Goal: Task Accomplishment & Management: Manage account settings

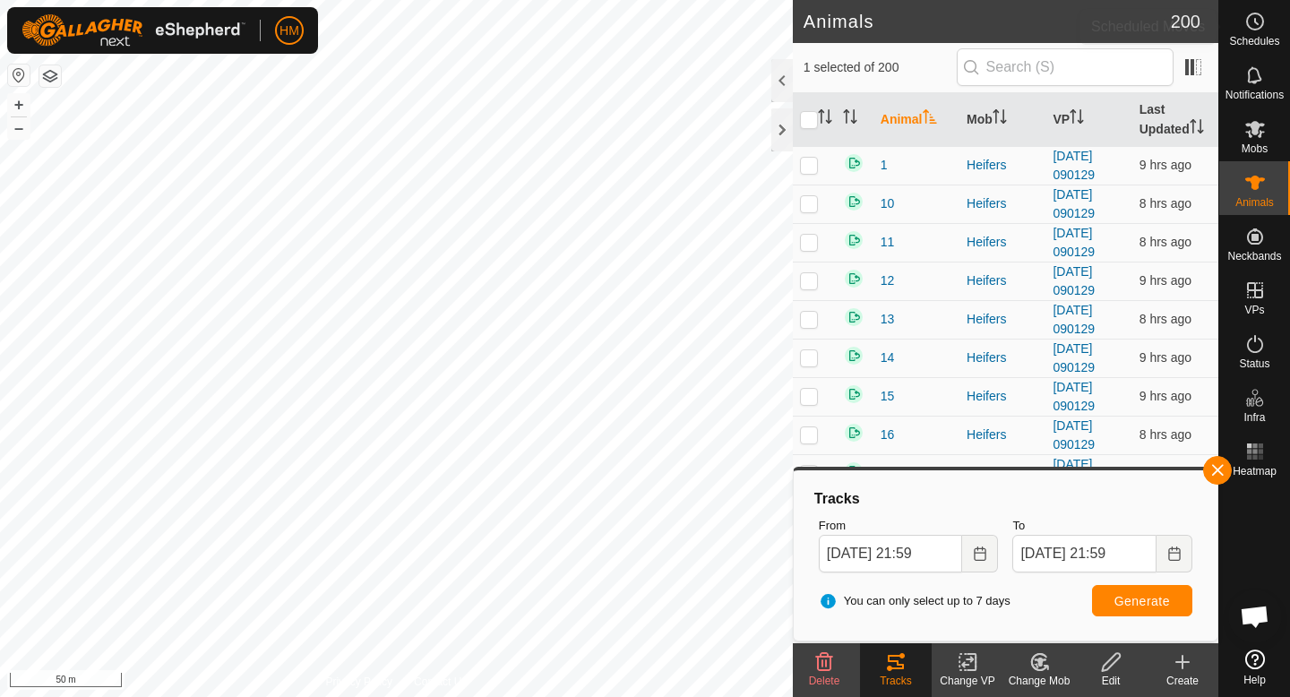
scroll to position [1694, 0]
click at [1258, 42] on span "Schedules" at bounding box center [1254, 41] width 50 height 11
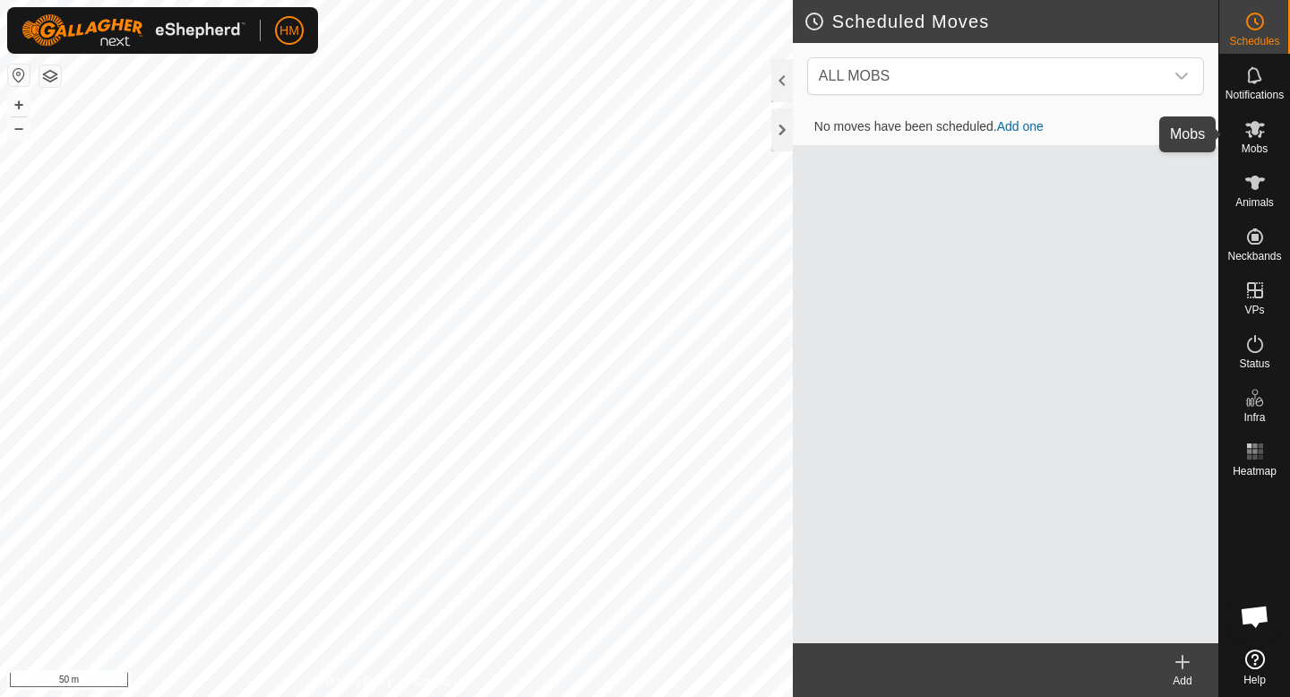
click at [1260, 130] on icon at bounding box center [1254, 128] width 21 height 21
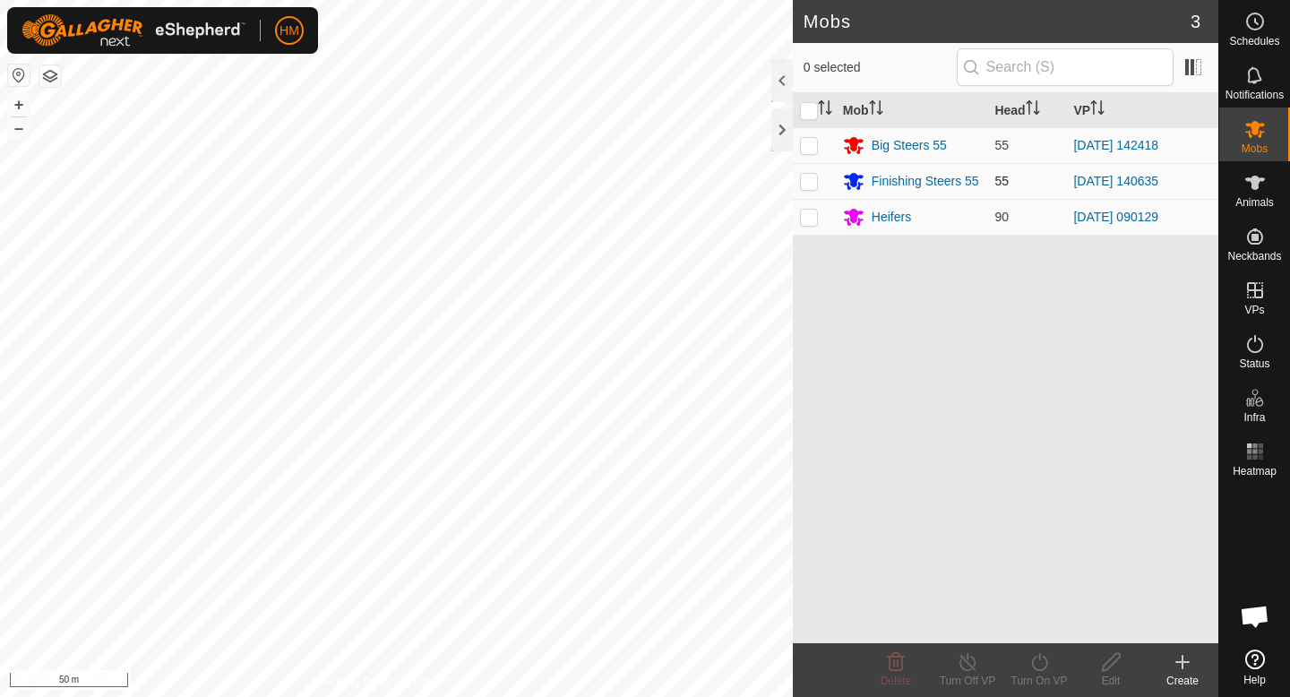
click at [816, 187] on p-checkbox at bounding box center [809, 181] width 18 height 14
checkbox input "true"
click at [1038, 684] on div "Turn On VP" at bounding box center [1039, 681] width 72 height 16
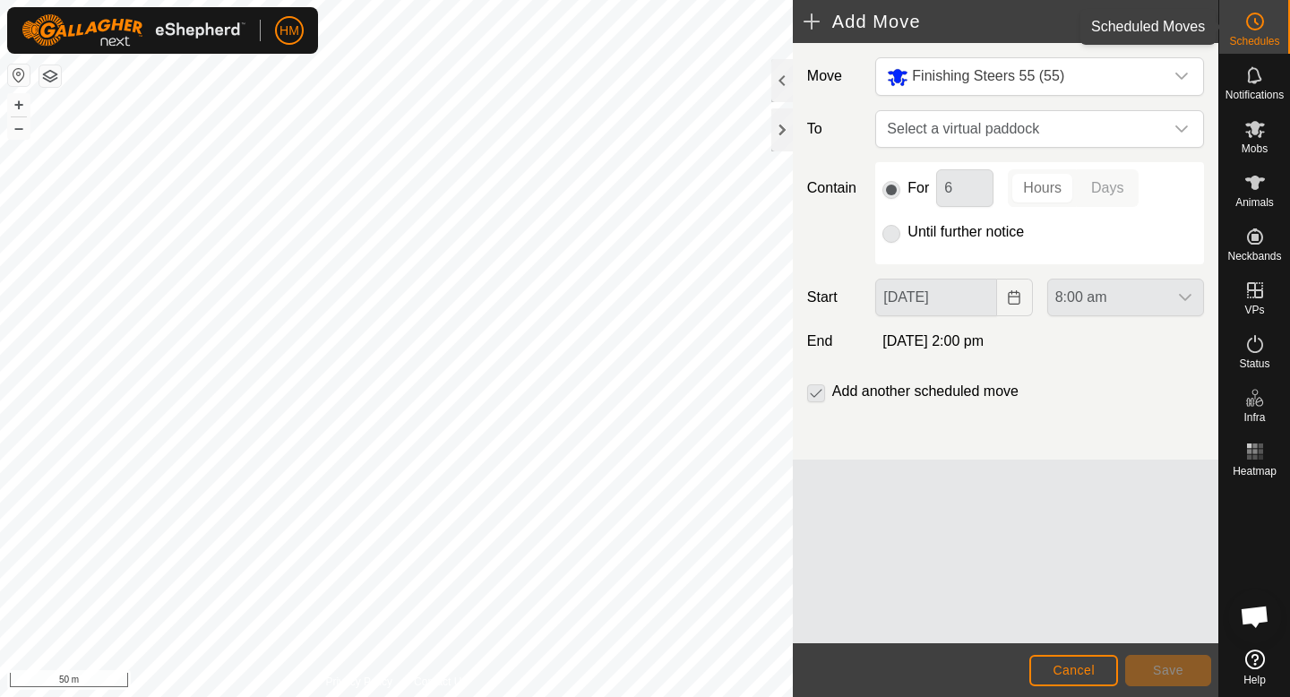
click at [1245, 19] on icon at bounding box center [1254, 21] width 21 height 21
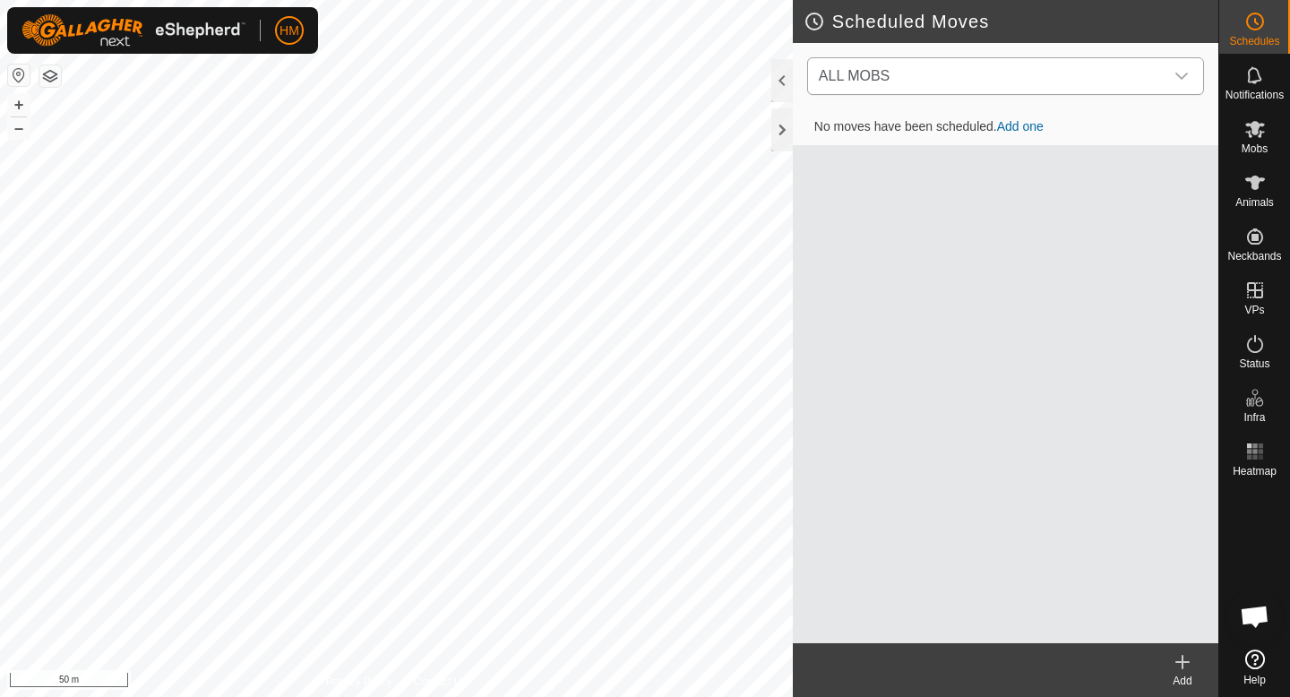
click at [1173, 84] on div "dropdown trigger" at bounding box center [1181, 76] width 36 height 36
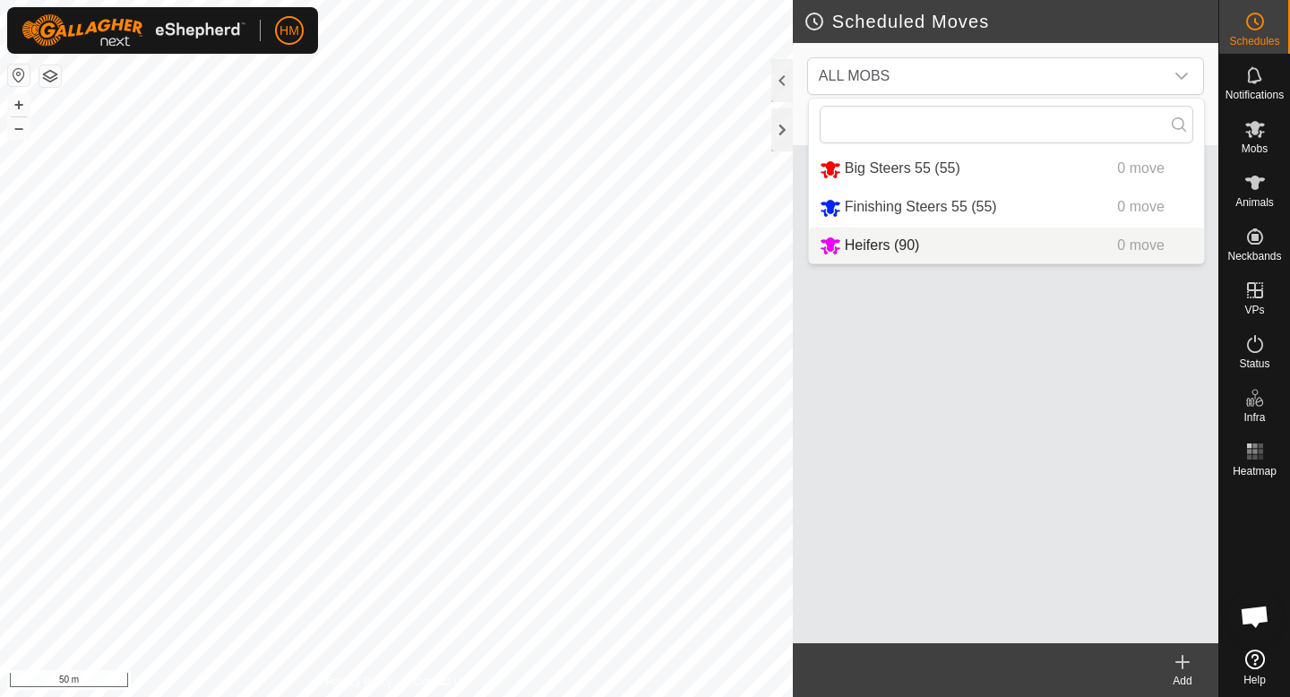
click at [987, 332] on div "No moves have been scheduled. Add one" at bounding box center [1005, 376] width 425 height 534
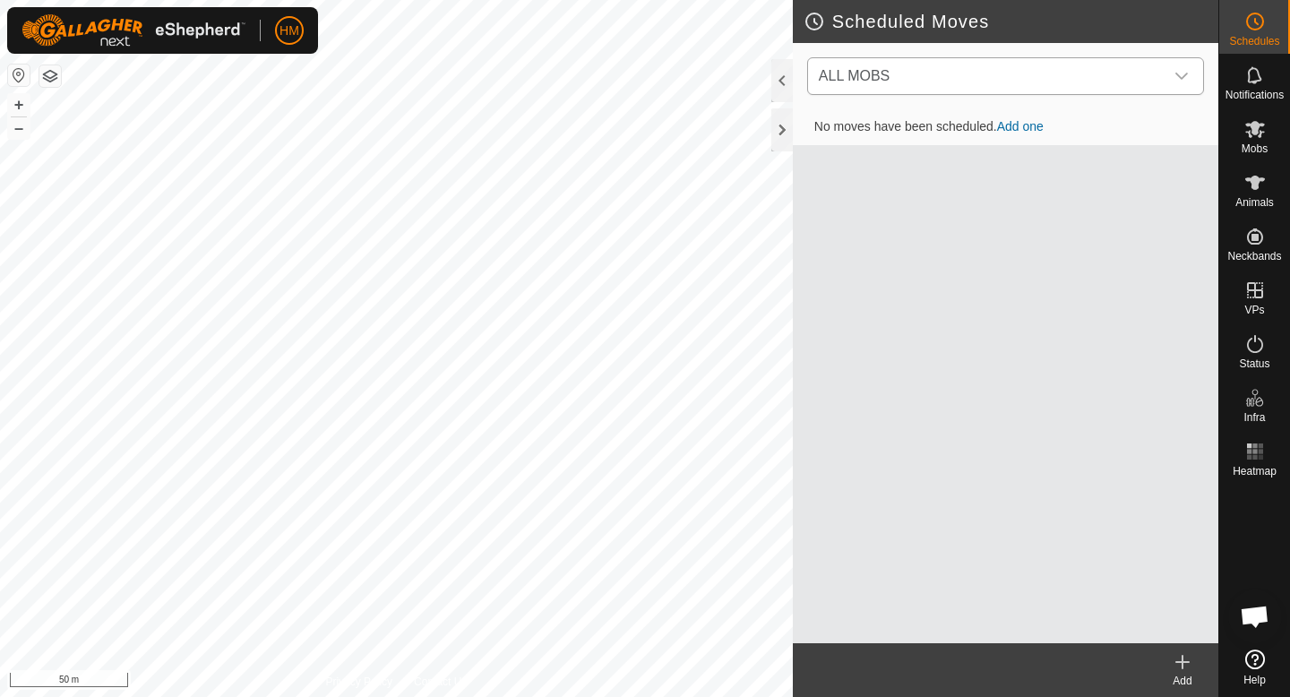
click at [1185, 73] on icon "dropdown trigger" at bounding box center [1181, 76] width 13 height 7
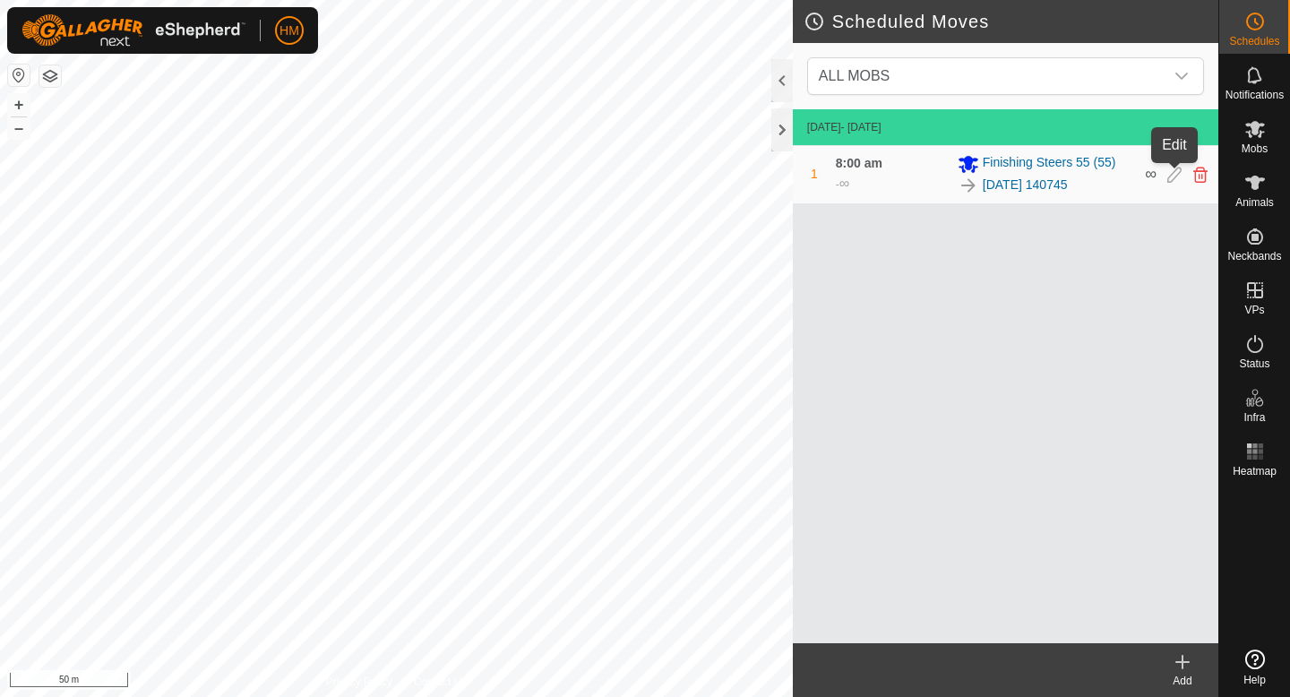
click at [1179, 168] on icon at bounding box center [1174, 175] width 14 height 16
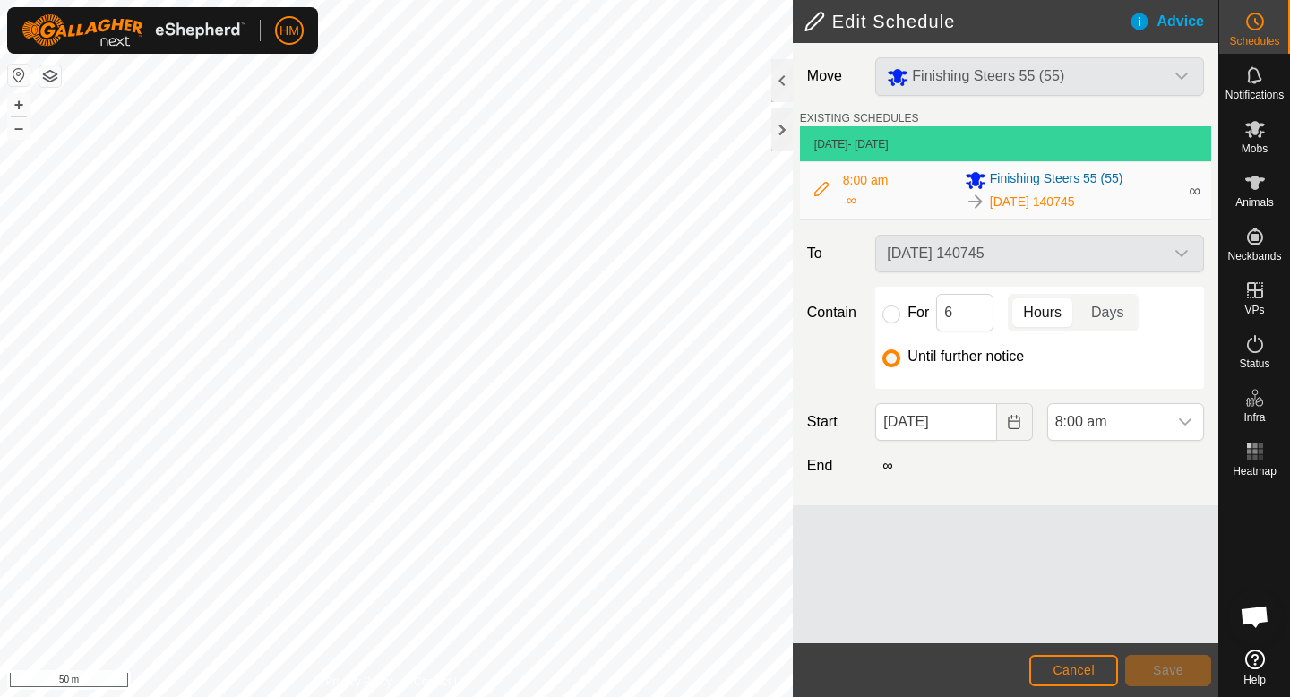
scroll to position [1694, 0]
click at [893, 319] on input "For" at bounding box center [891, 314] width 18 height 18
radio input "true"
click at [966, 301] on input "6" at bounding box center [964, 313] width 57 height 38
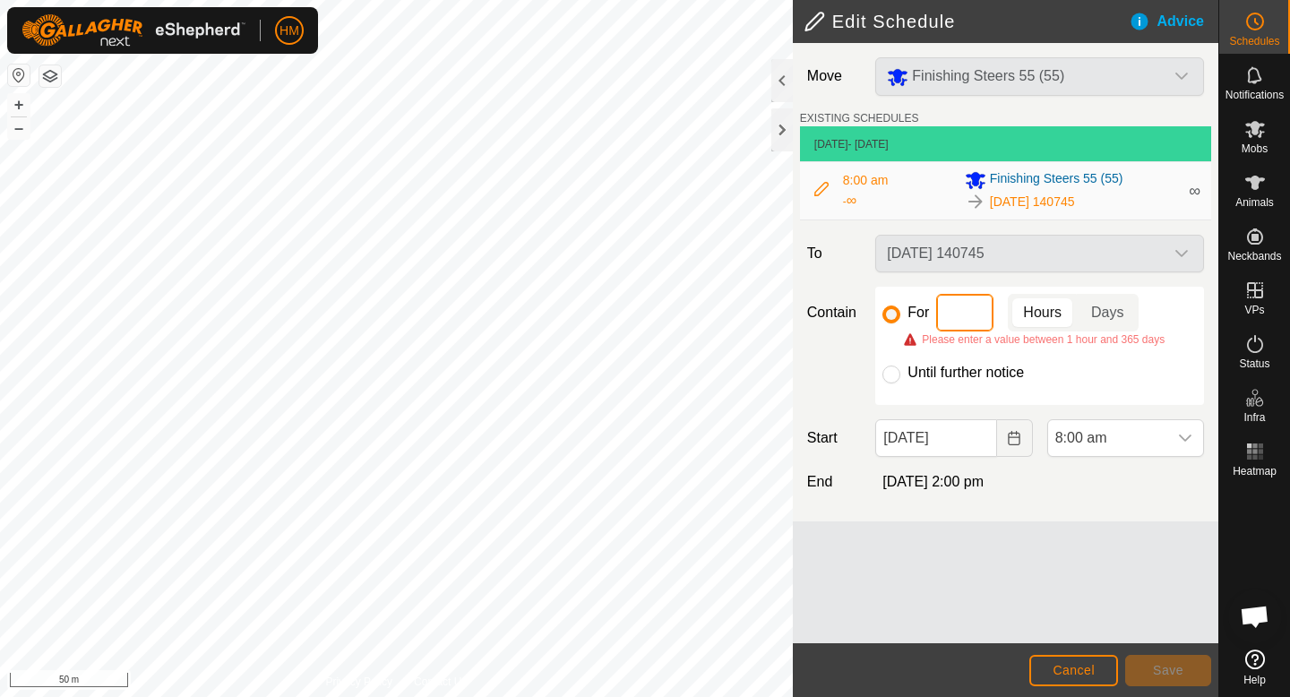
type input "0"
type input "1"
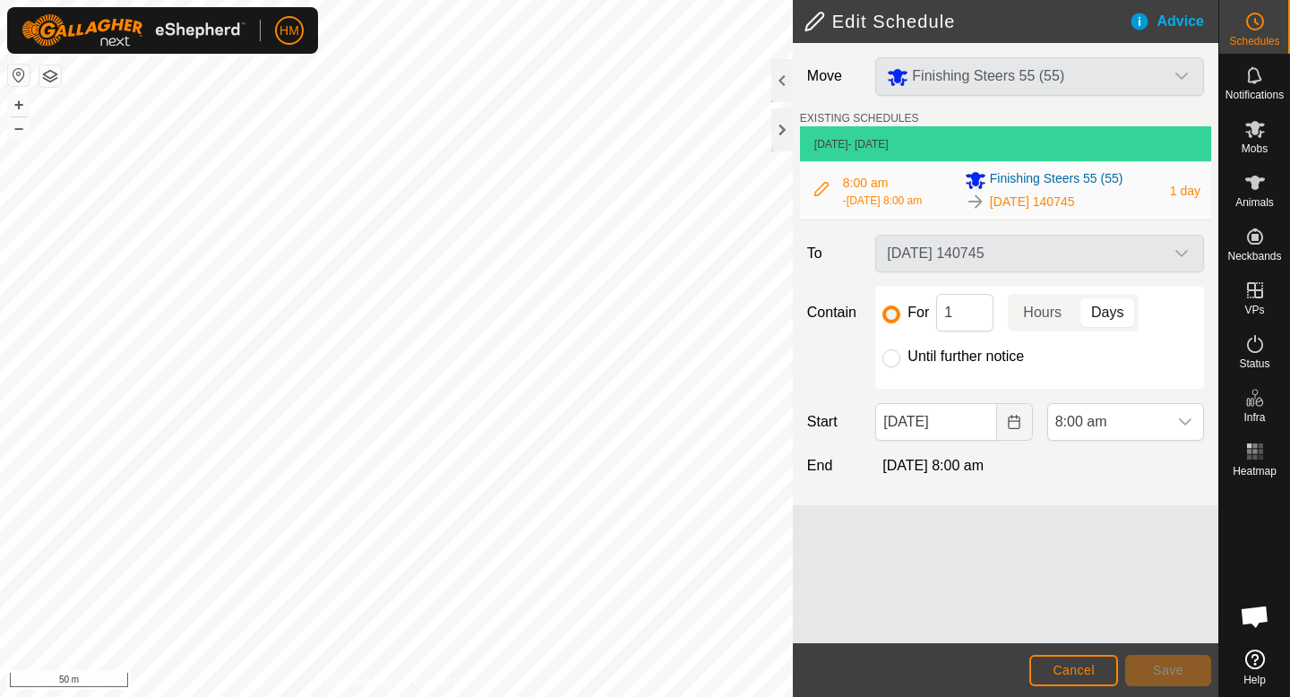
scroll to position [1694, 0]
click at [1041, 252] on div "2025-10-12 140745" at bounding box center [1039, 254] width 343 height 38
click at [1166, 248] on div "2025-10-12 140745" at bounding box center [1039, 254] width 343 height 38
click at [1251, 147] on span "Mobs" at bounding box center [1254, 148] width 26 height 11
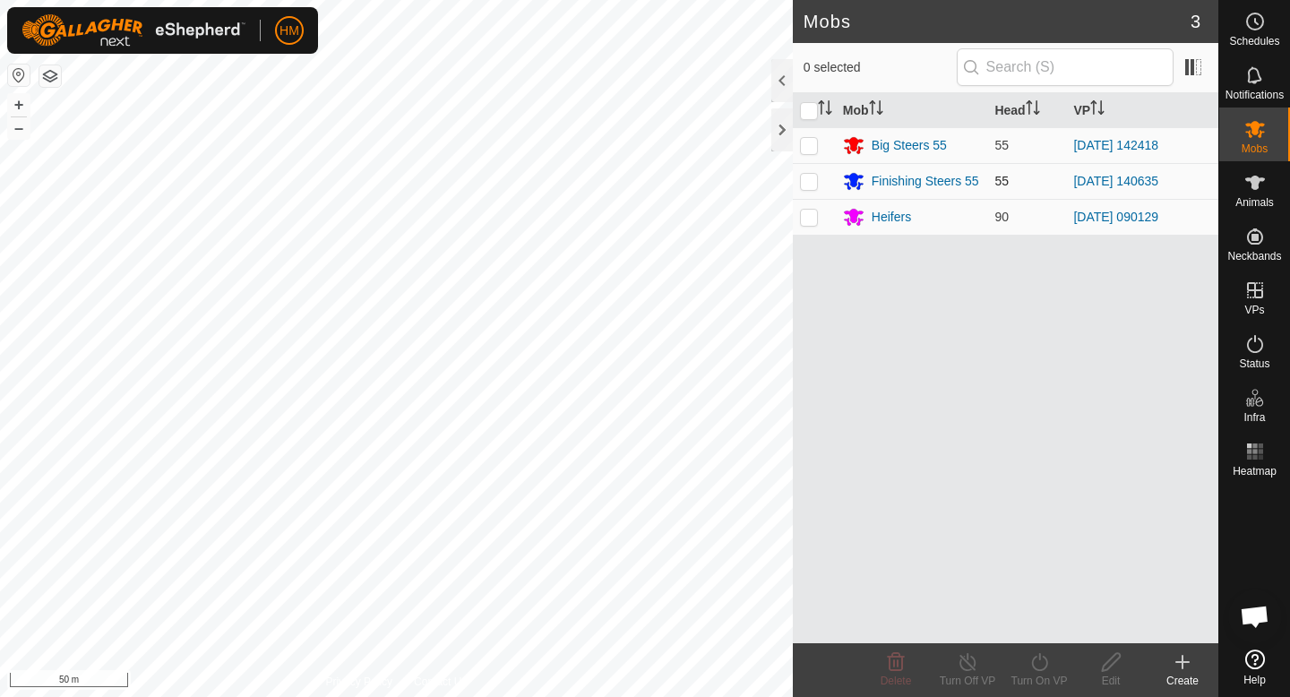
click at [812, 186] on p-checkbox at bounding box center [809, 181] width 18 height 14
checkbox input "true"
click at [1054, 683] on div "Turn On VP" at bounding box center [1039, 681] width 72 height 16
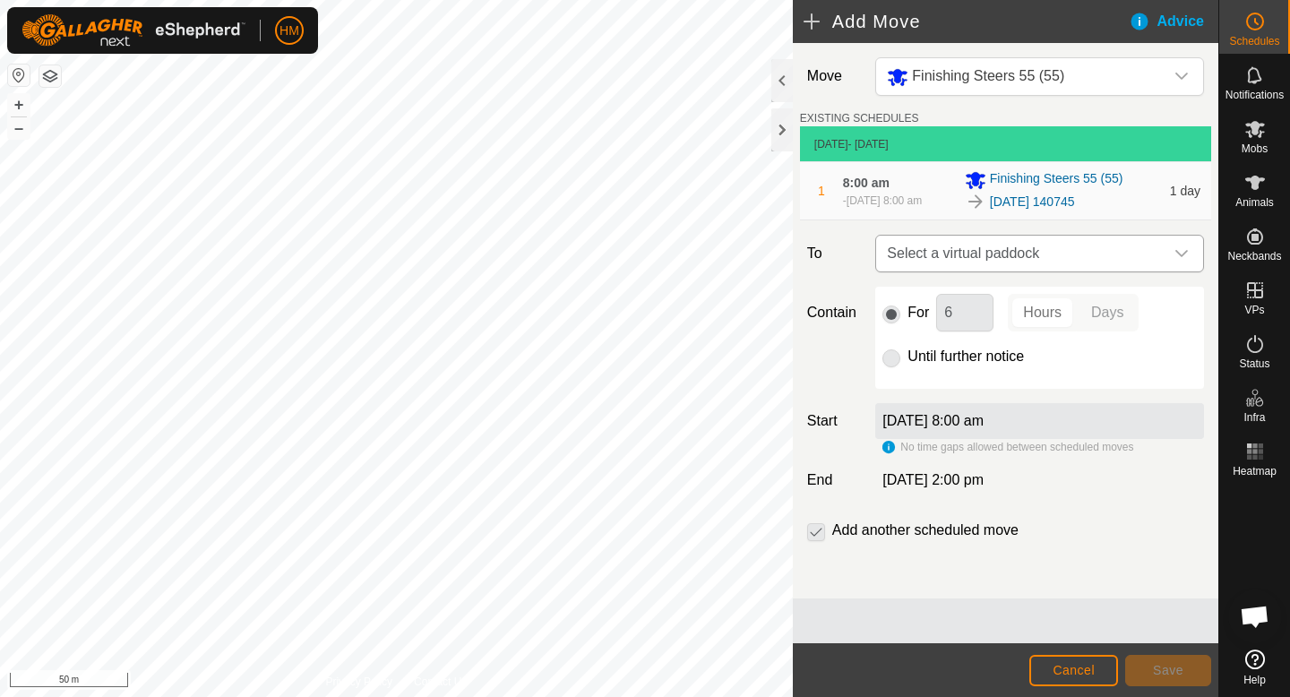
click at [1188, 264] on div "dropdown trigger" at bounding box center [1181, 254] width 36 height 36
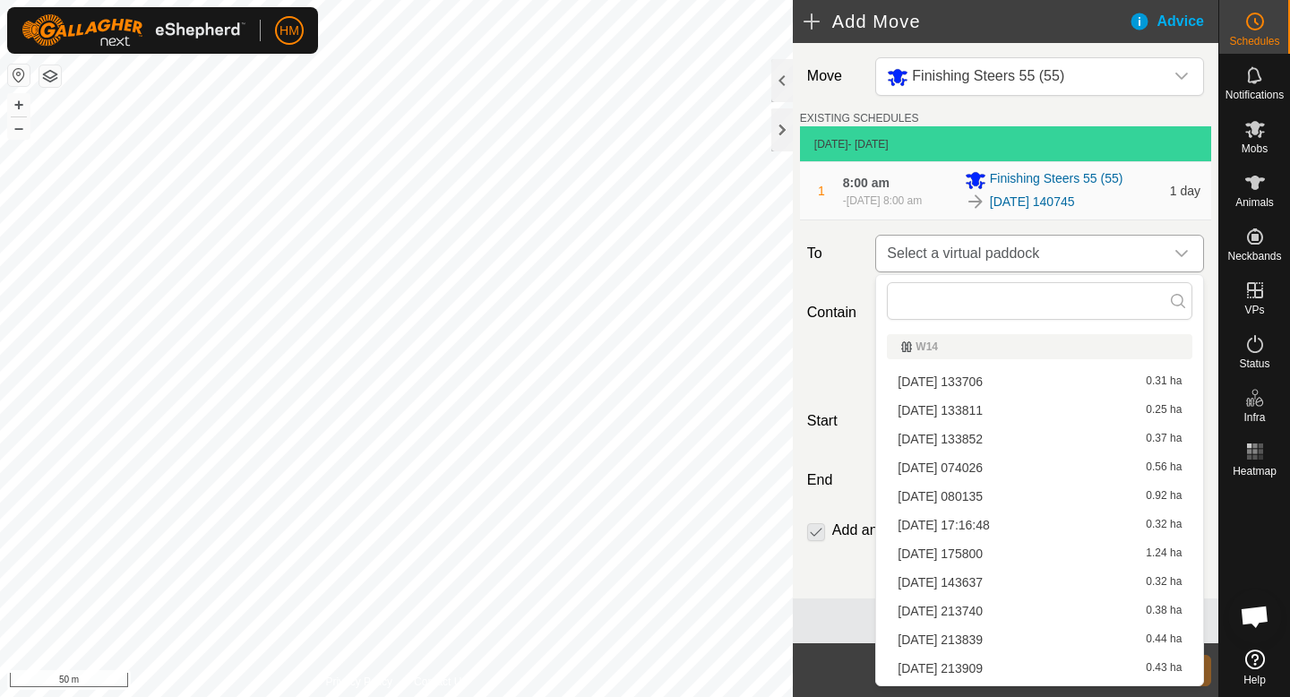
click at [1188, 264] on div "dropdown trigger" at bounding box center [1181, 254] width 36 height 36
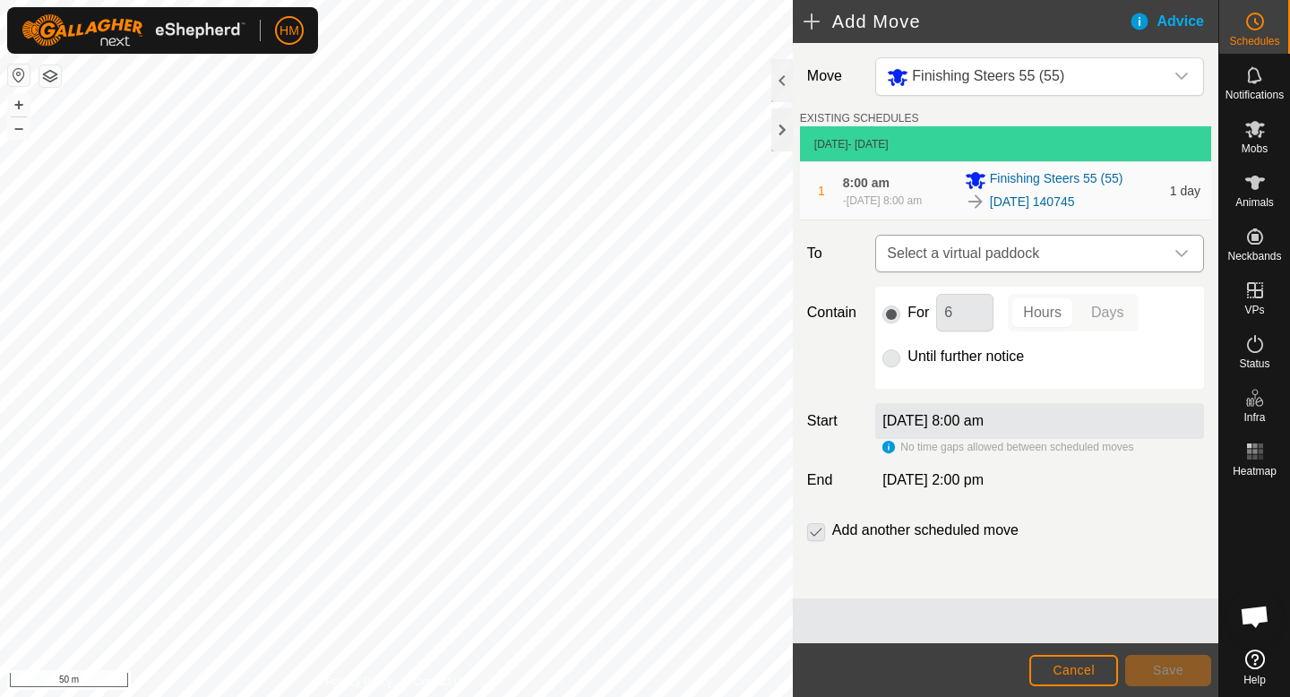
click at [1169, 262] on div "dropdown trigger" at bounding box center [1181, 254] width 36 height 36
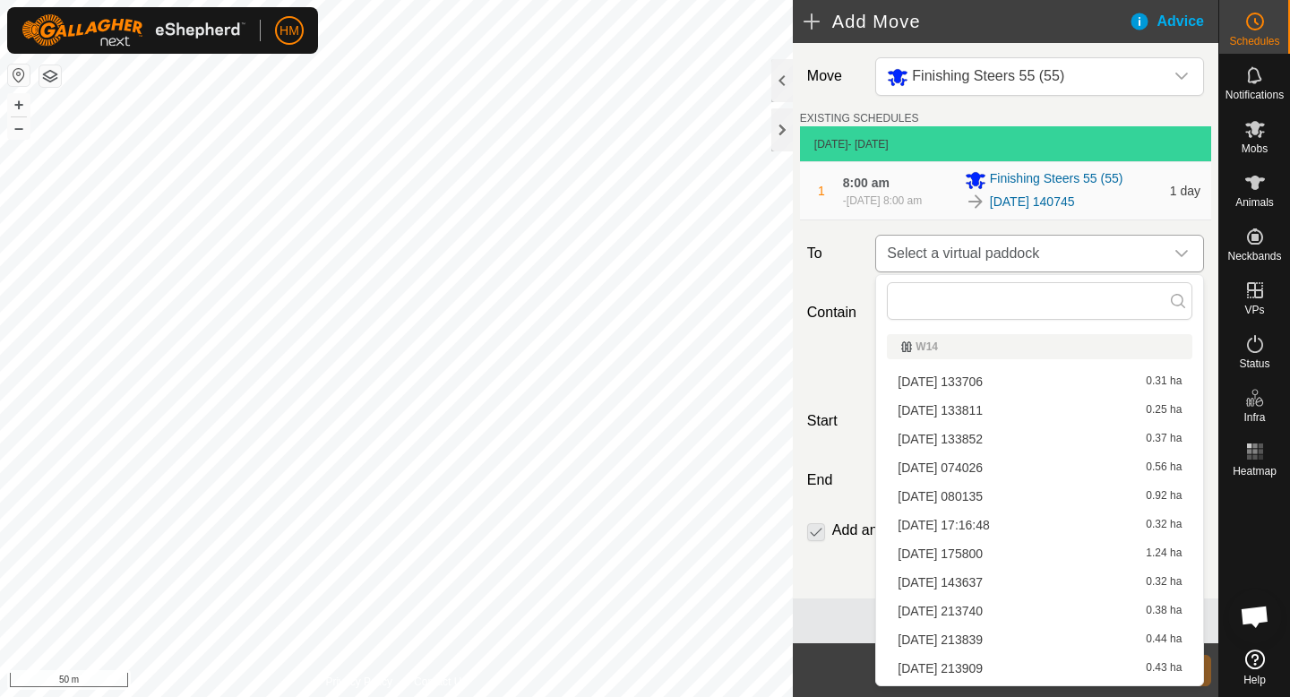
click at [1182, 253] on icon "dropdown trigger" at bounding box center [1181, 253] width 13 height 7
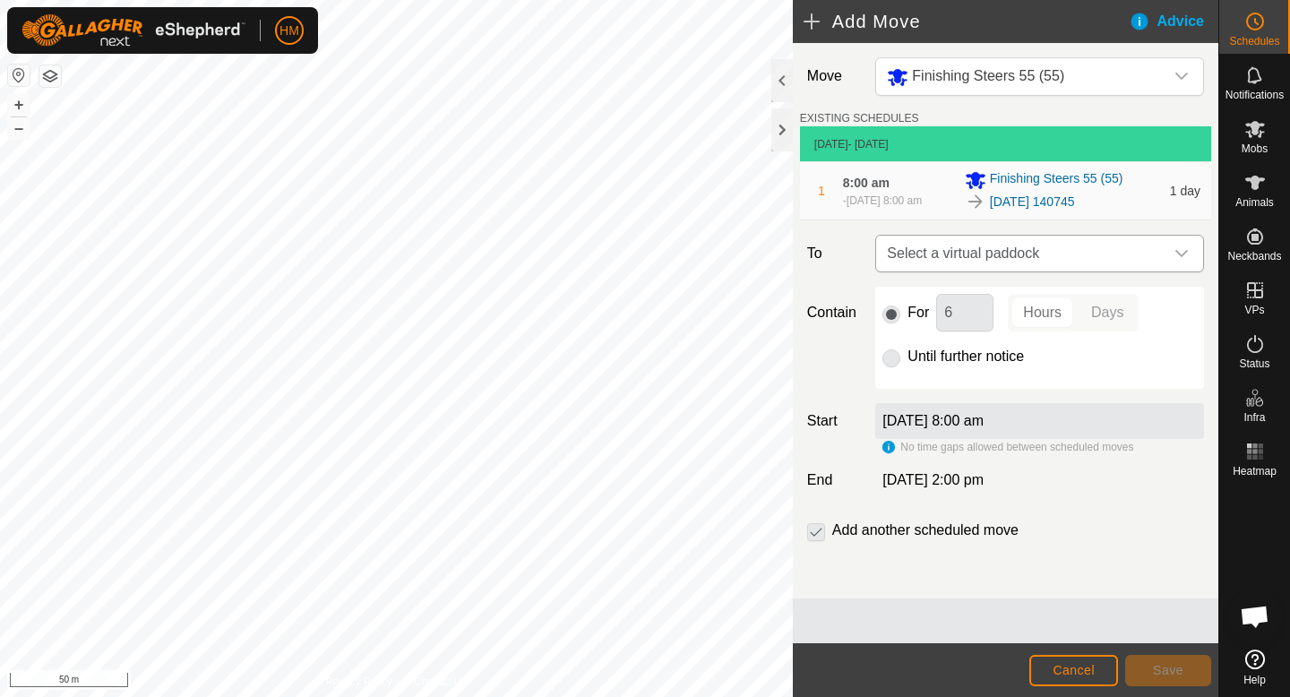
click at [1138, 252] on span "Select a virtual paddock" at bounding box center [1022, 254] width 284 height 36
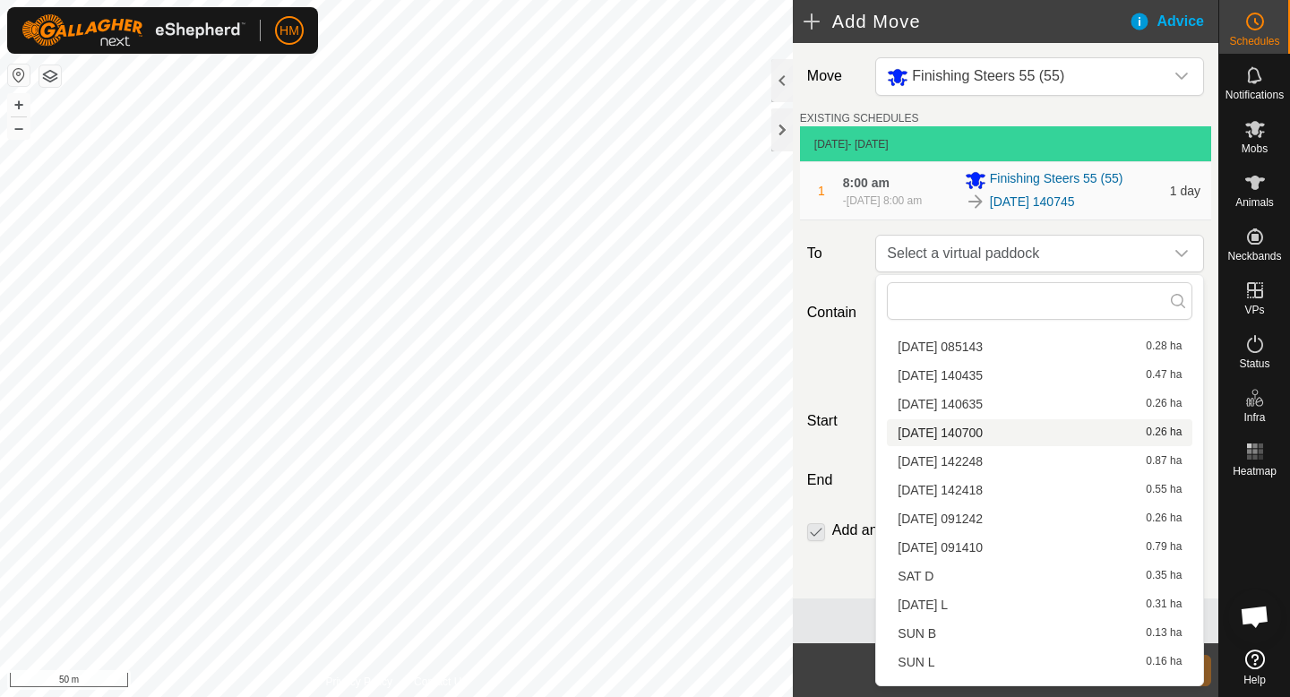
scroll to position [971, 0]
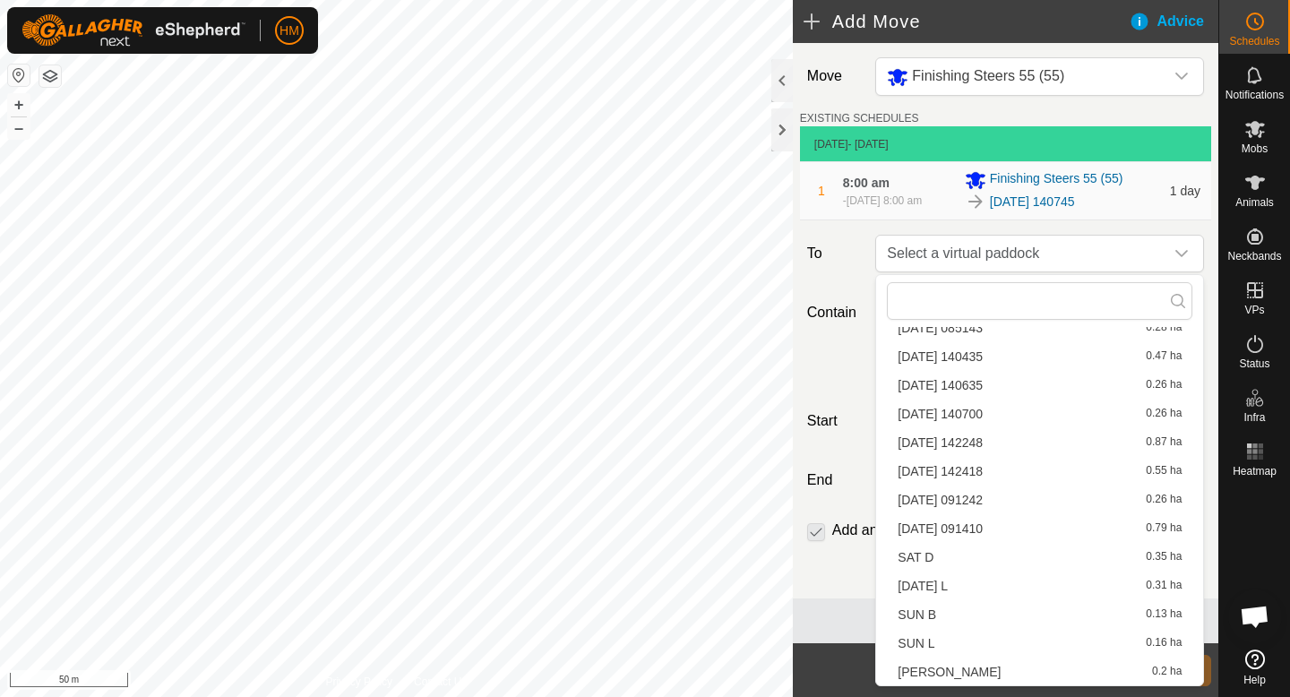
click at [806, 329] on div "Contain For 6 Hours Days Until further notice" at bounding box center [1005, 338] width 411 height 102
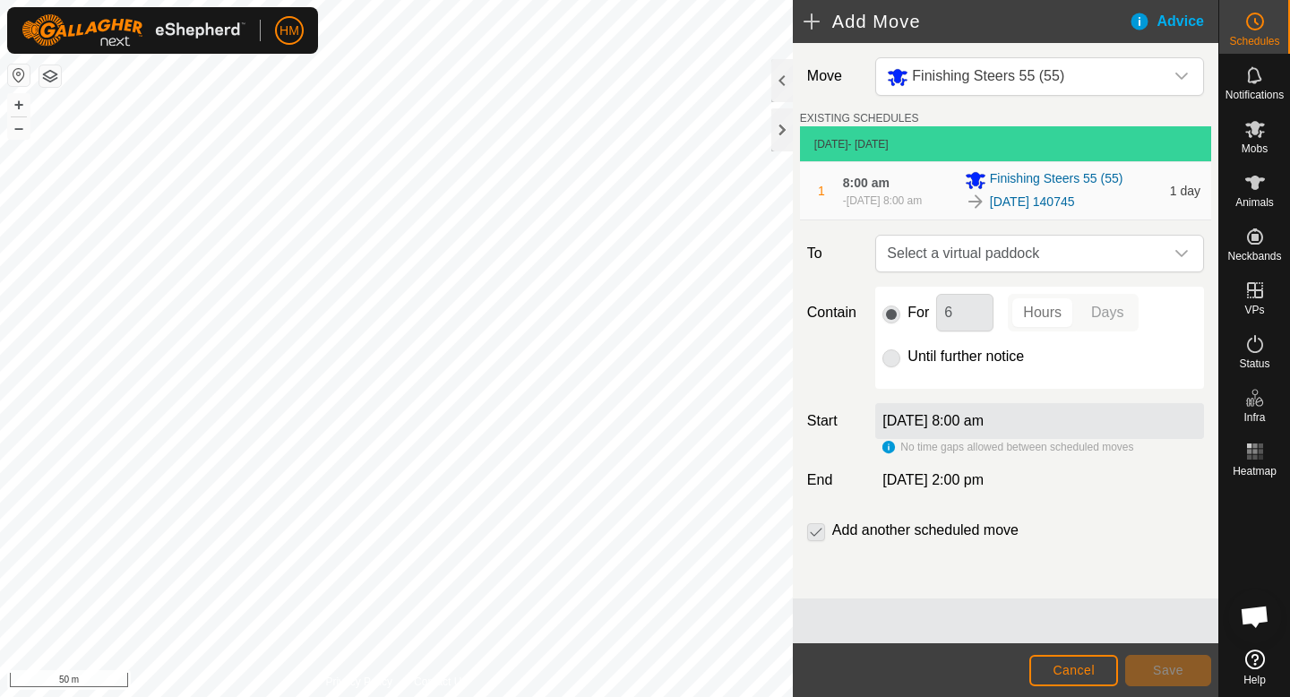
click at [1055, 212] on div "1 8:00 am - 15 Oct 2025, 8:00 am Finishing Steers 55 (55) 2025-10-12 140745 1 d…" at bounding box center [1005, 190] width 397 height 57
click at [1031, 201] on link "2025-10-12 140745" at bounding box center [1032, 202] width 85 height 19
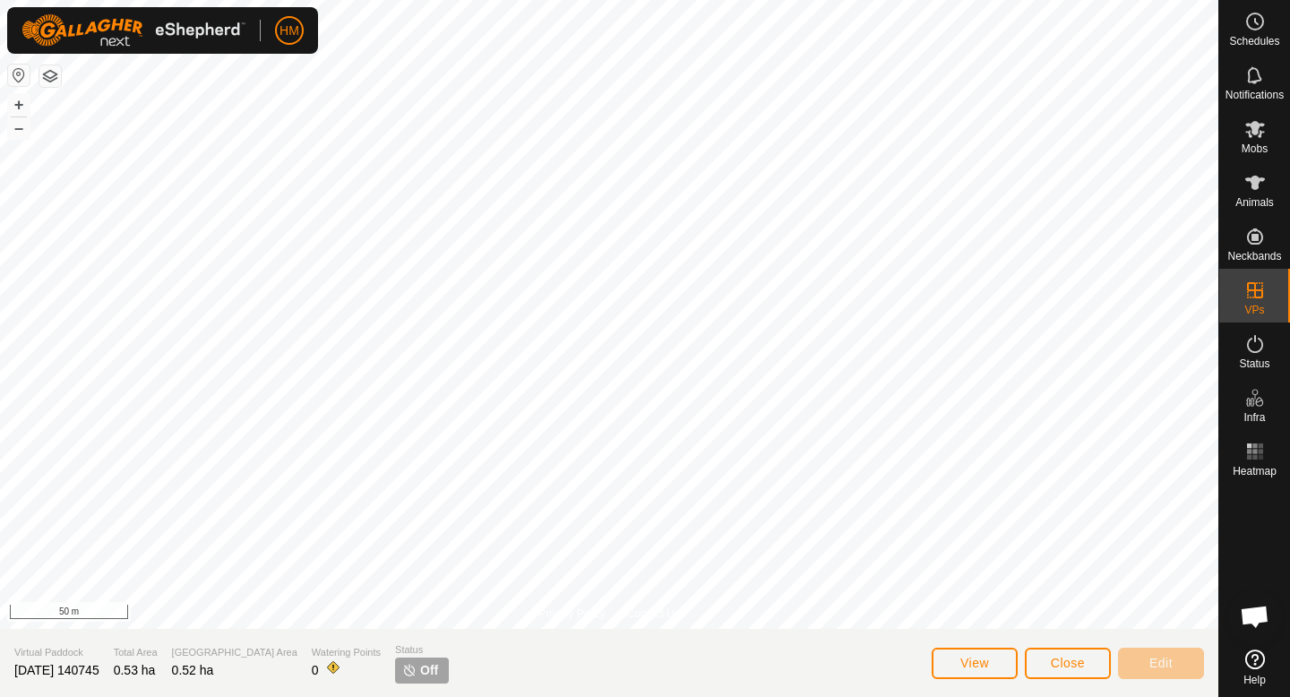
scroll to position [1694, 0]
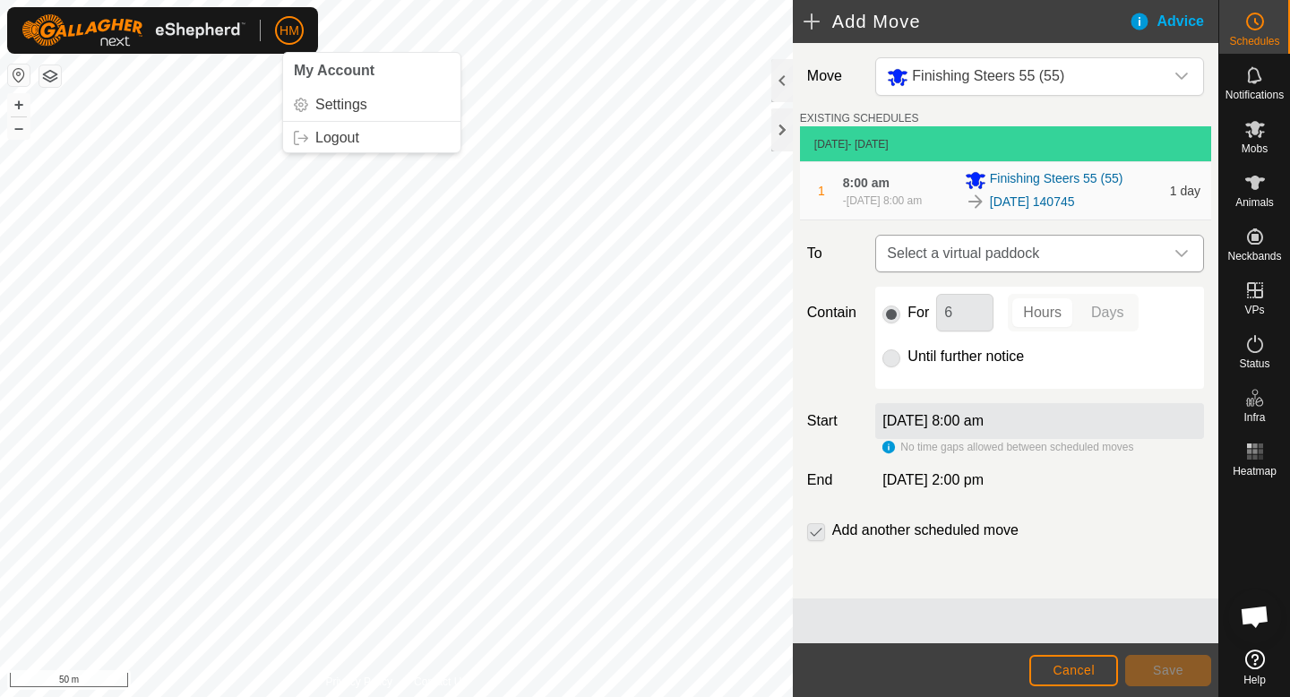
click at [1182, 250] on icon "dropdown trigger" at bounding box center [1181, 253] width 14 height 14
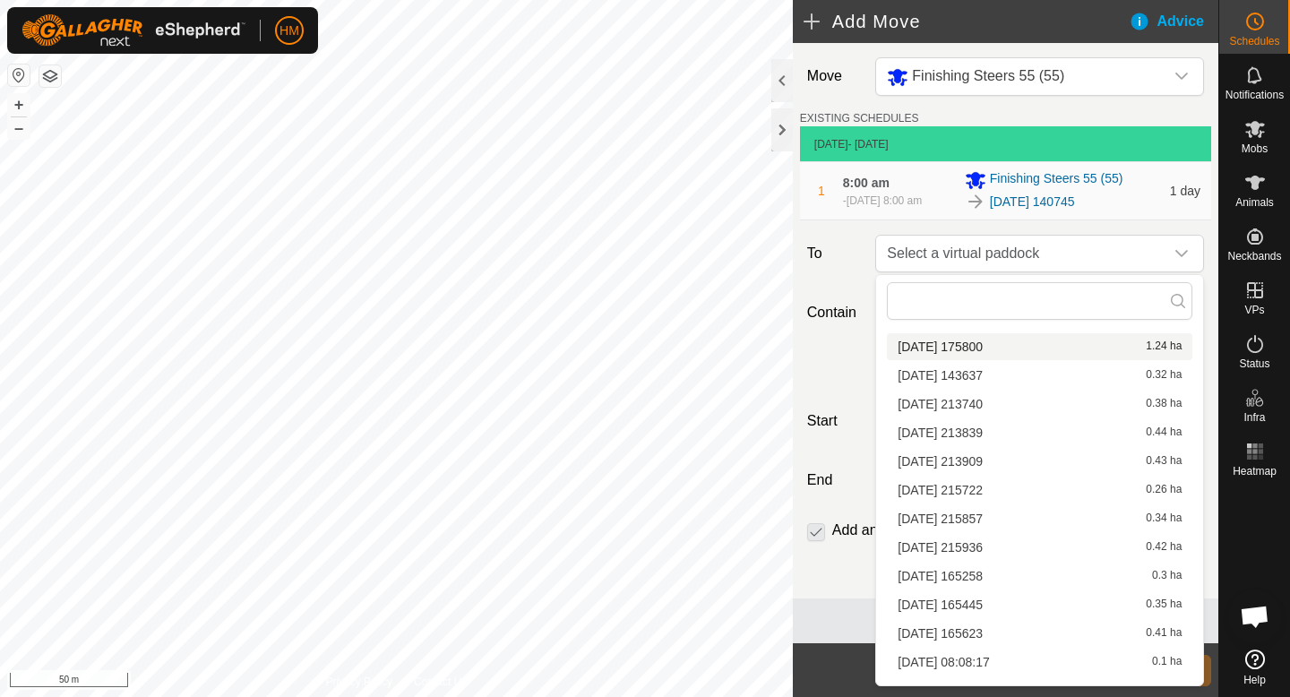
scroll to position [208, 0]
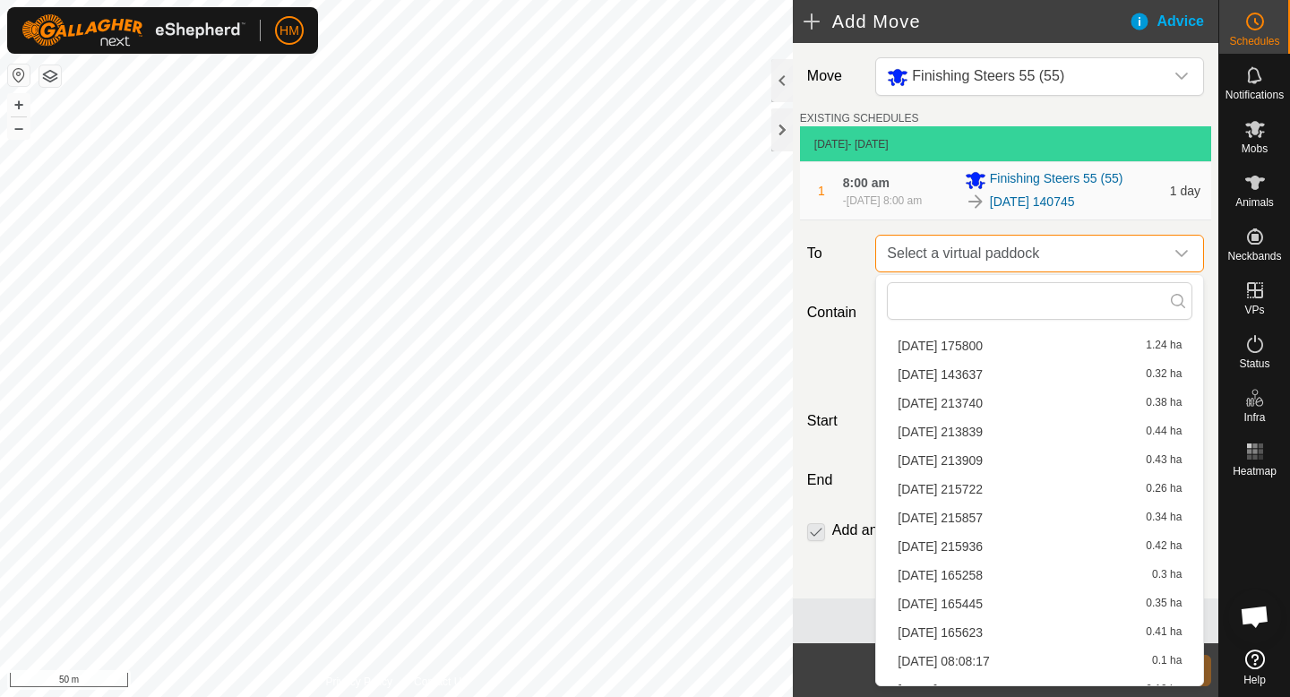
click at [1116, 260] on span "Select a virtual paddock" at bounding box center [1022, 254] width 284 height 36
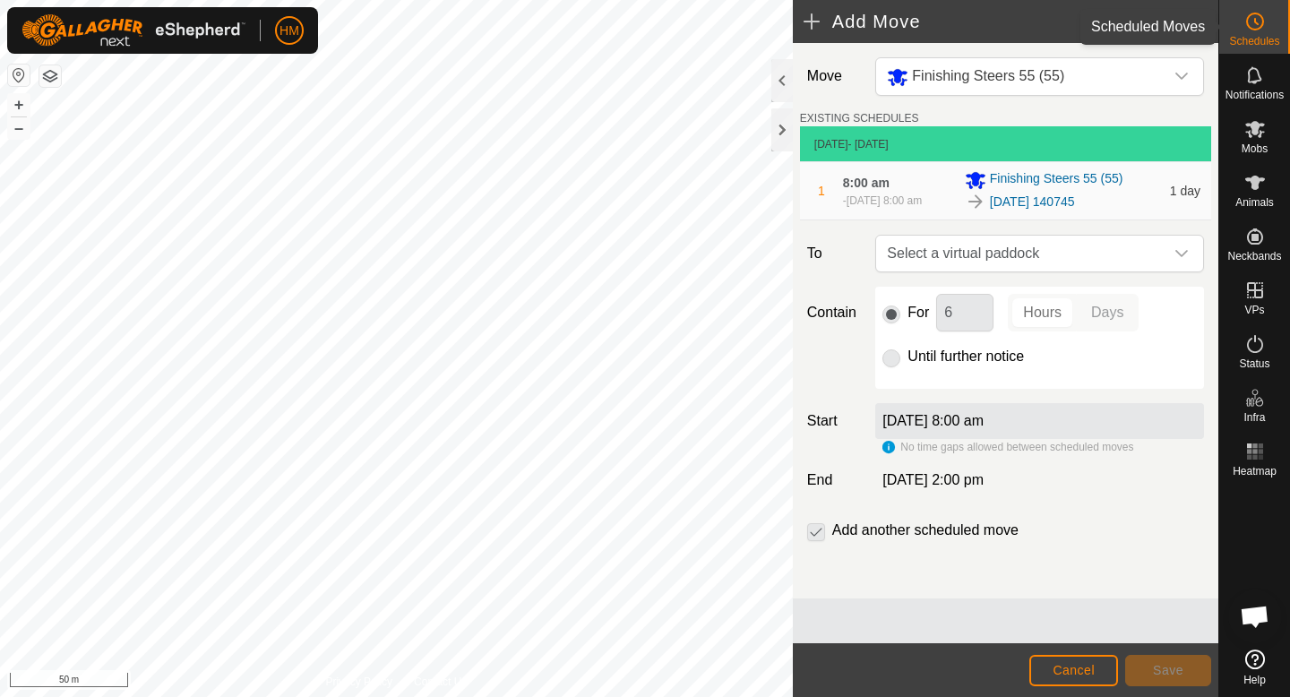
click at [1267, 39] on span "Schedules" at bounding box center [1254, 41] width 50 height 11
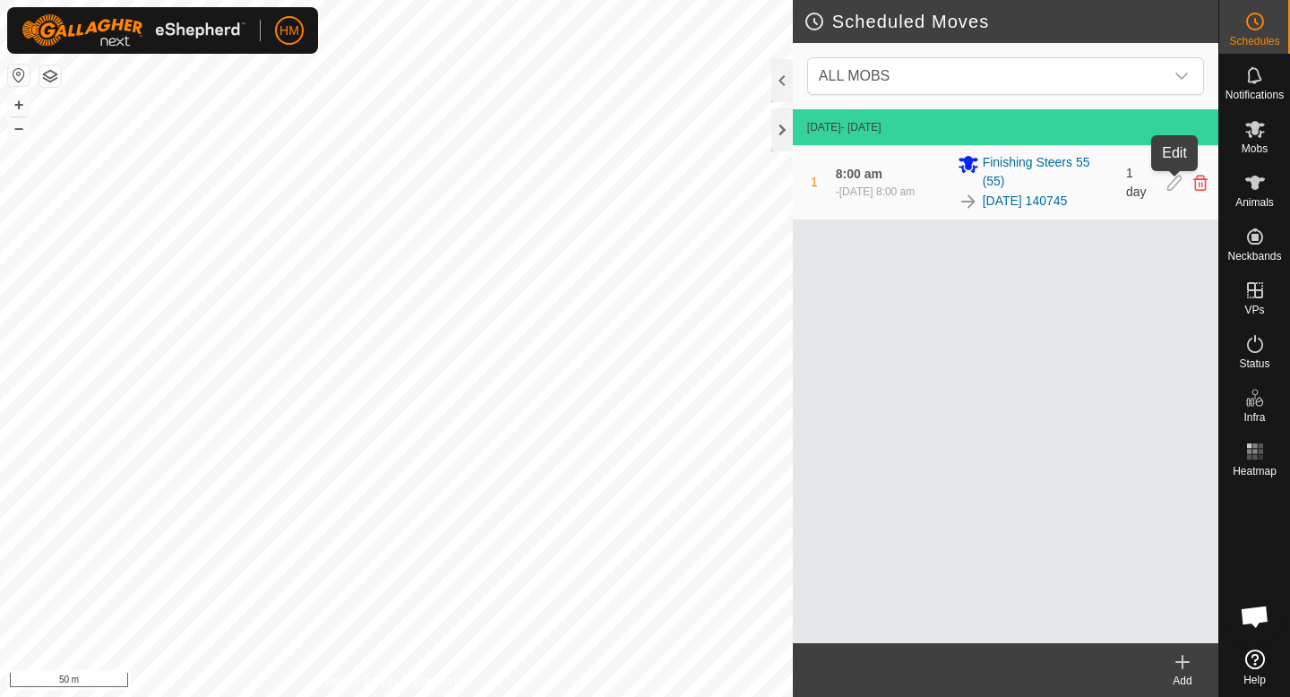
click at [1170, 189] on icon at bounding box center [1174, 183] width 14 height 16
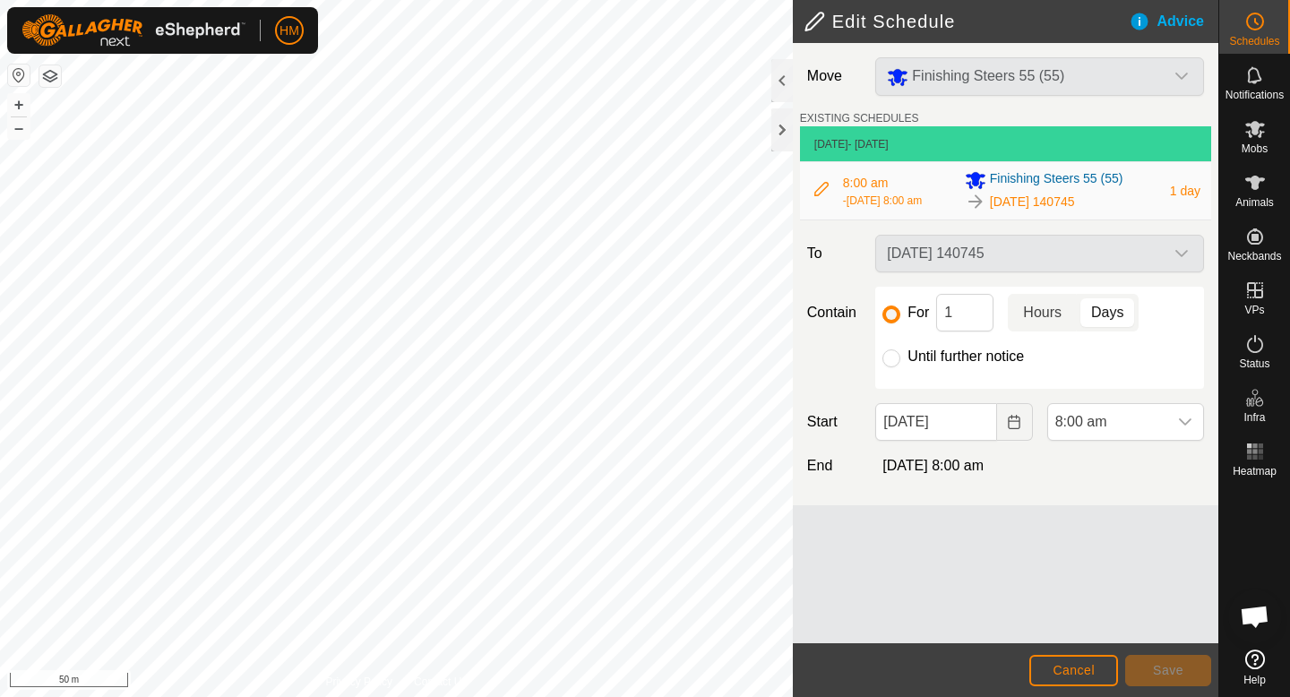
click at [1043, 311] on p-togglebutton "Hours" at bounding box center [1042, 313] width 69 height 38
click at [1164, 670] on span "Save" at bounding box center [1168, 670] width 30 height 14
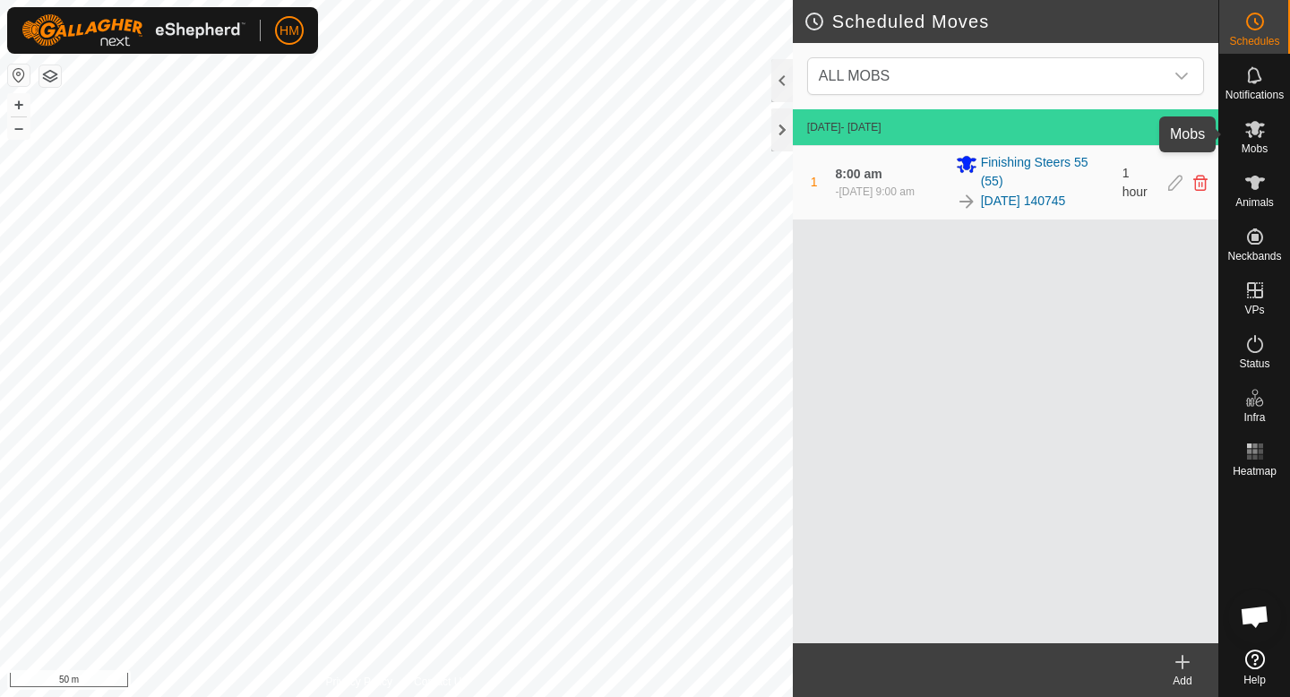
click at [1252, 133] on icon at bounding box center [1255, 129] width 20 height 17
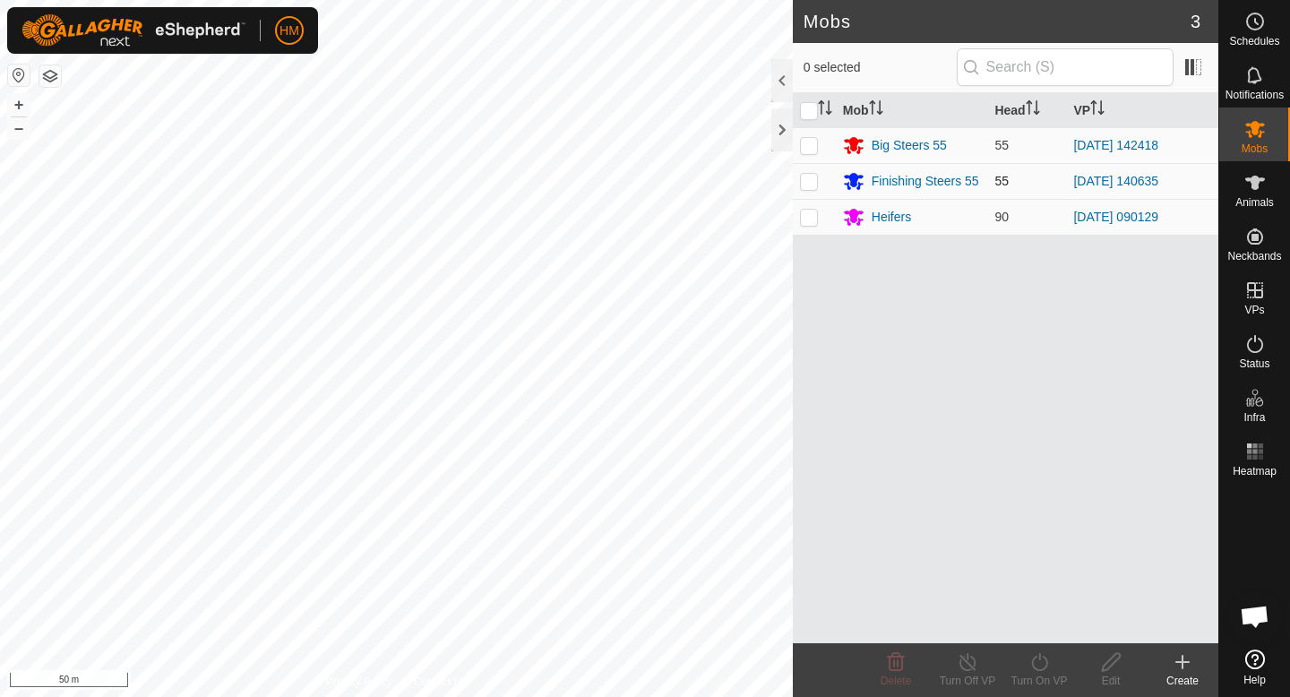
click at [809, 185] on p-checkbox at bounding box center [809, 181] width 18 height 14
checkbox input "true"
click at [1038, 662] on icon at bounding box center [1039, 661] width 22 height 21
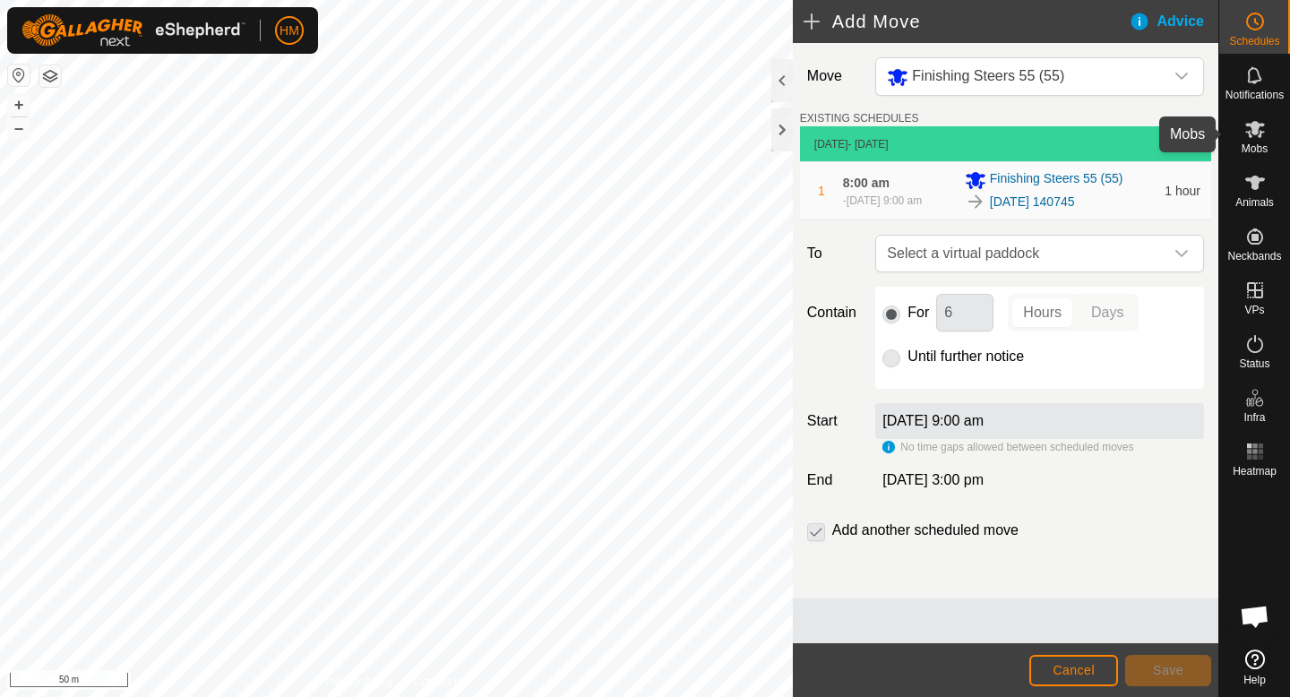
click at [1249, 143] on span "Mobs" at bounding box center [1254, 148] width 26 height 11
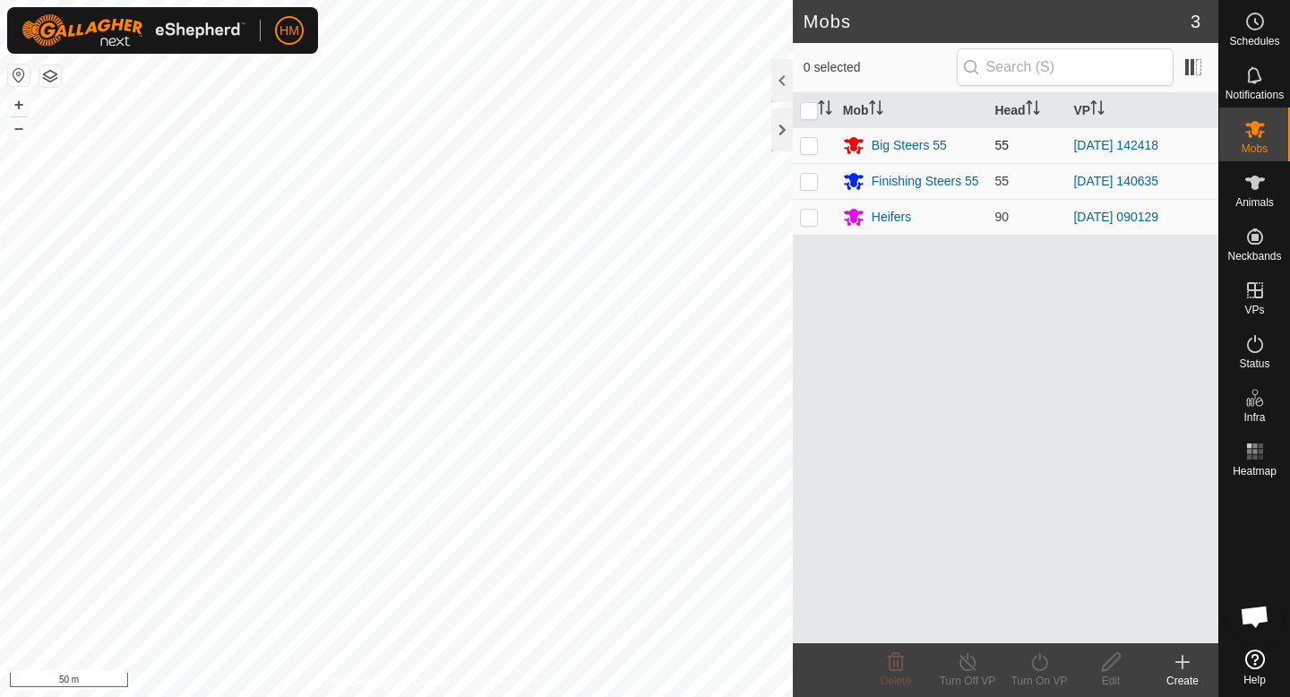
click at [811, 142] on p-checkbox at bounding box center [809, 145] width 18 height 14
checkbox input "true"
click at [1252, 26] on icon at bounding box center [1254, 21] width 21 height 21
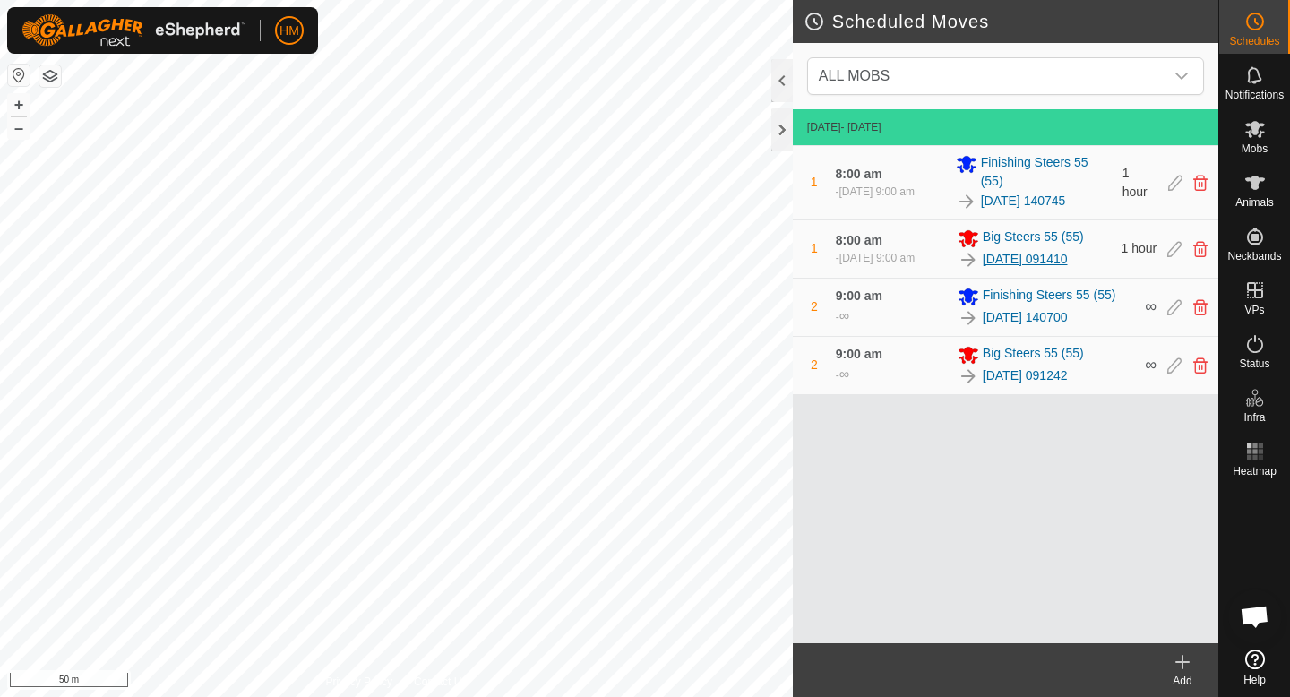
scroll to position [1694, 0]
click at [1175, 365] on icon at bounding box center [1174, 365] width 14 height 16
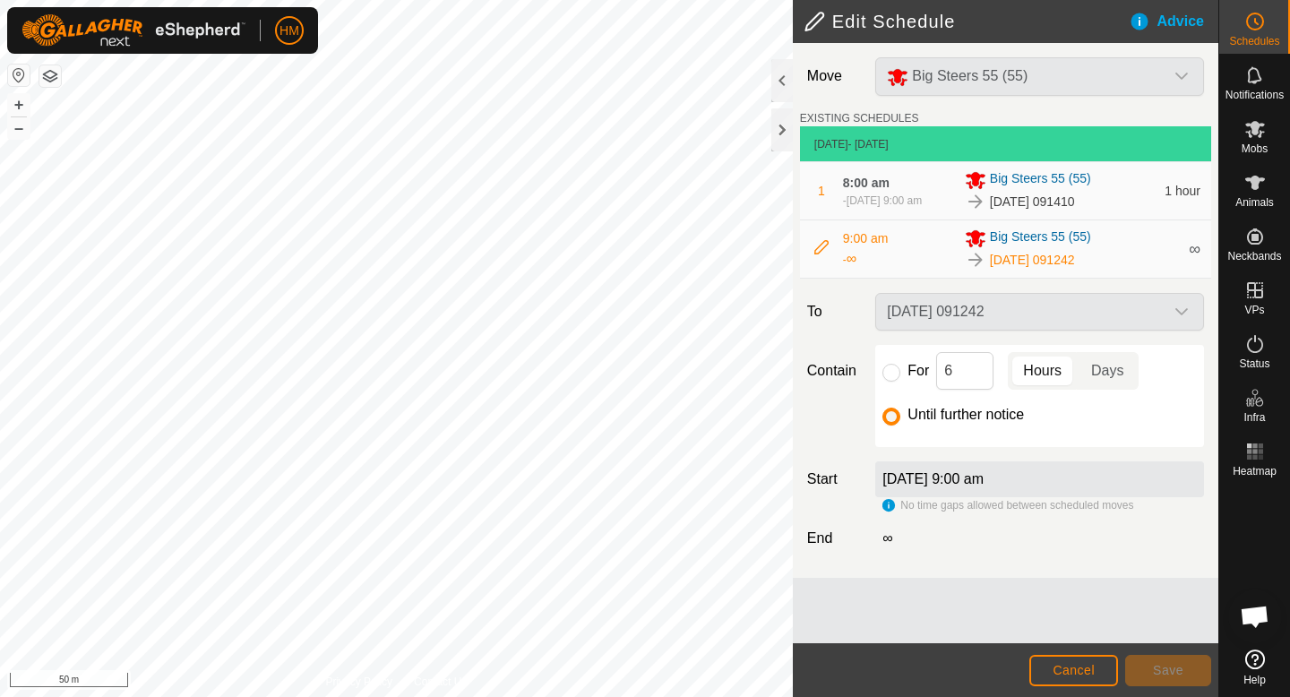
click at [1055, 318] on div "[DATE] 091242" at bounding box center [1039, 312] width 343 height 38
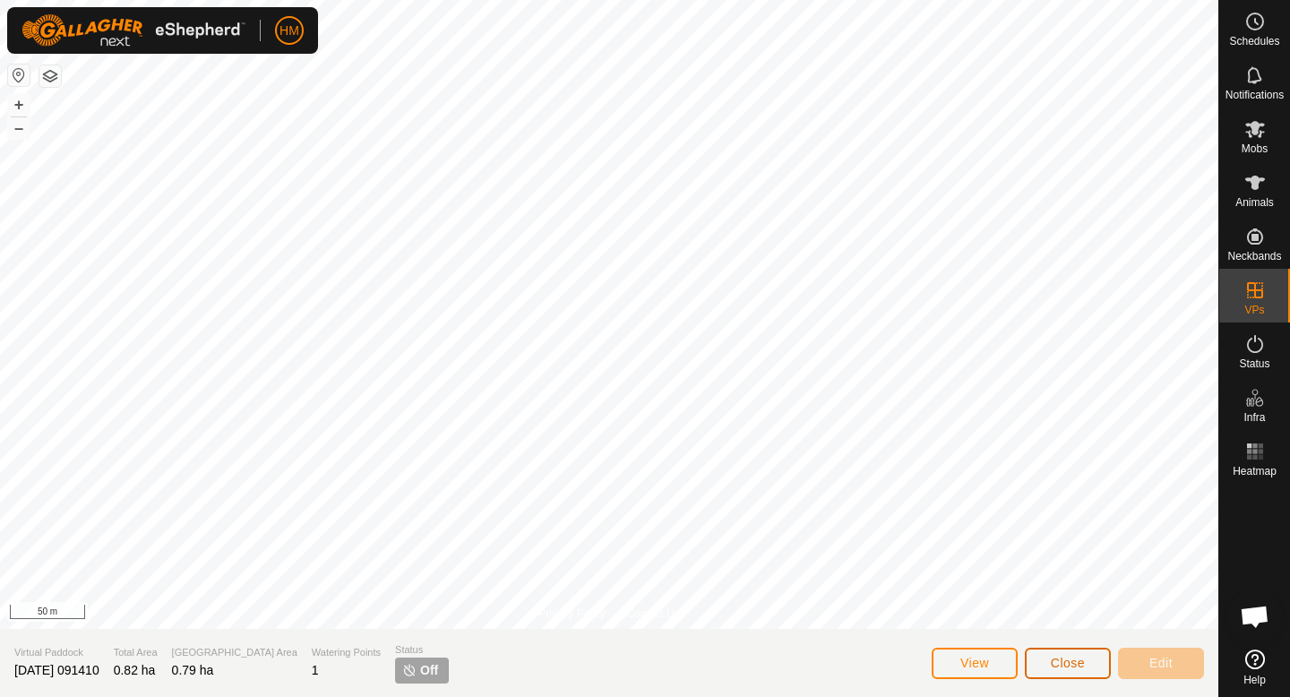
click at [1090, 663] on button "Close" at bounding box center [1068, 663] width 86 height 31
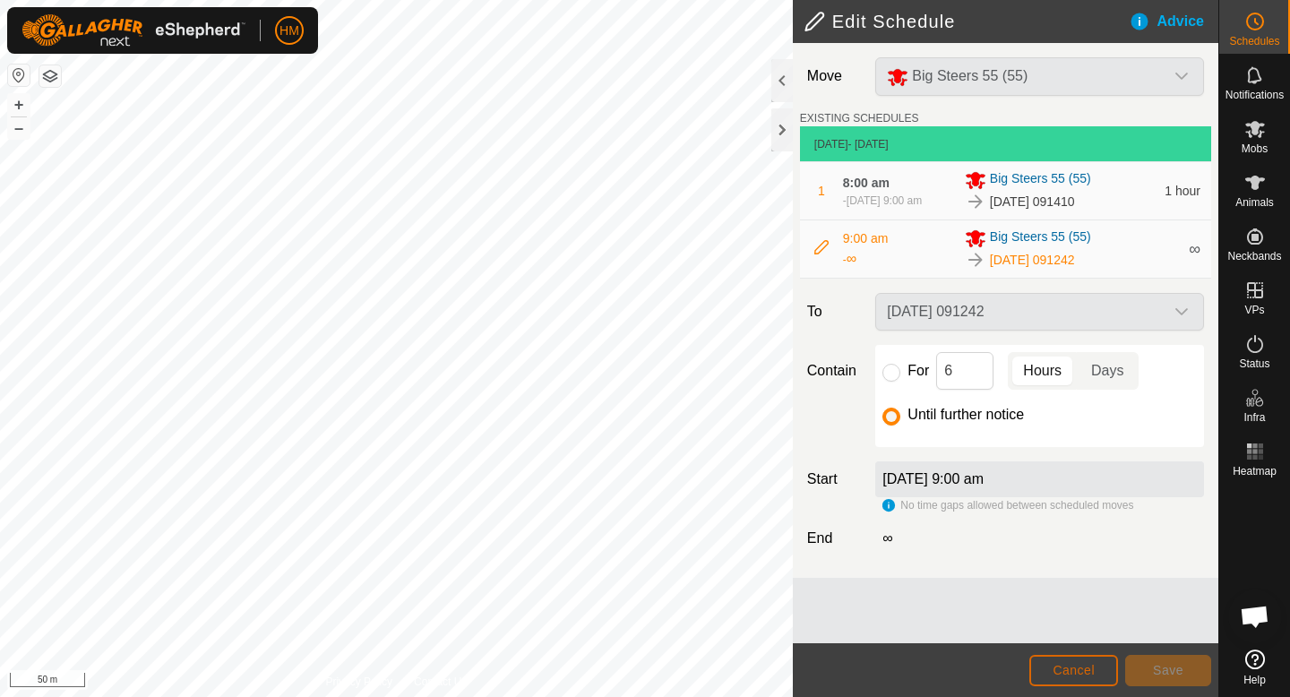
click at [1104, 675] on button "Cancel" at bounding box center [1073, 670] width 89 height 31
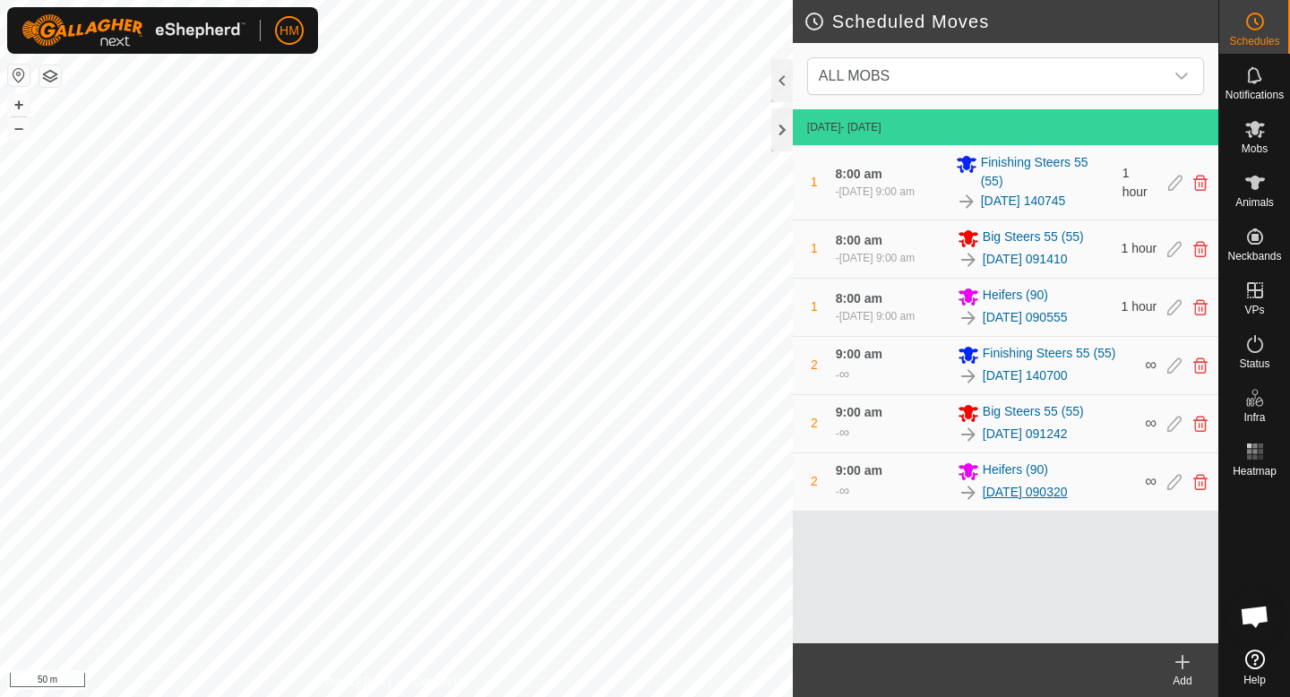
scroll to position [1694, 0]
click at [1017, 495] on link "[DATE] 090320" at bounding box center [1025, 492] width 85 height 19
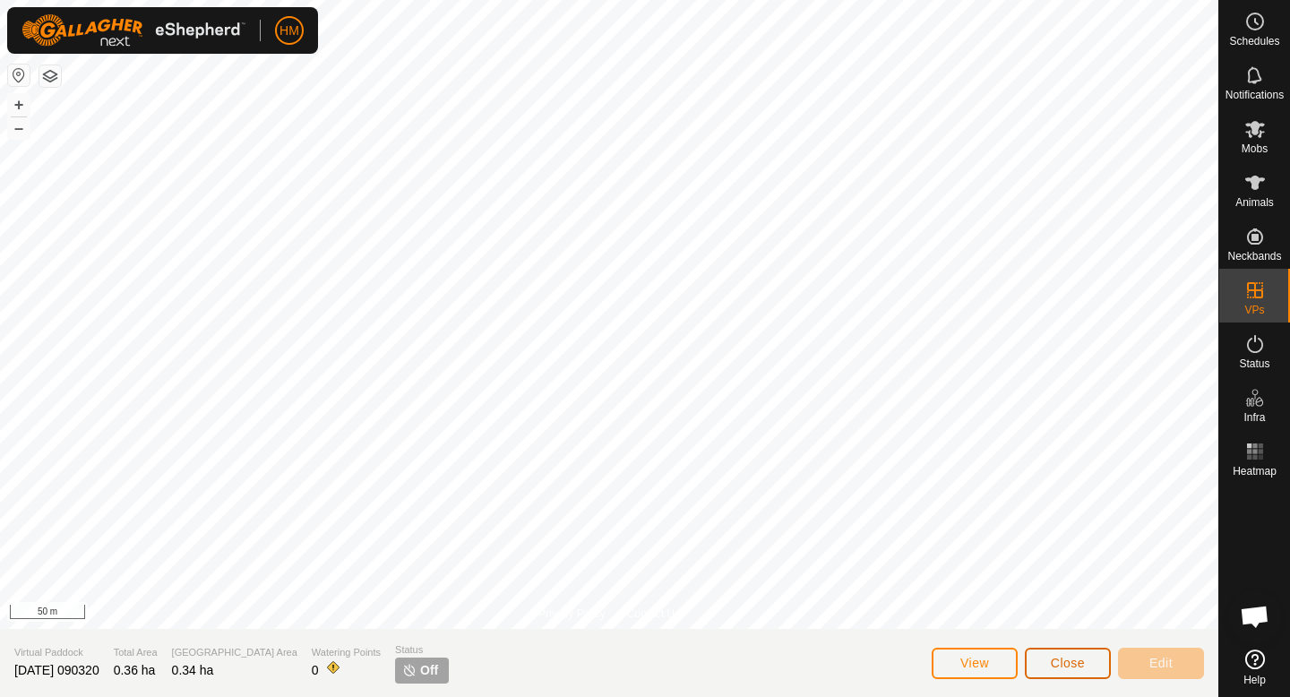
click at [1052, 657] on span "Close" at bounding box center [1068, 663] width 34 height 14
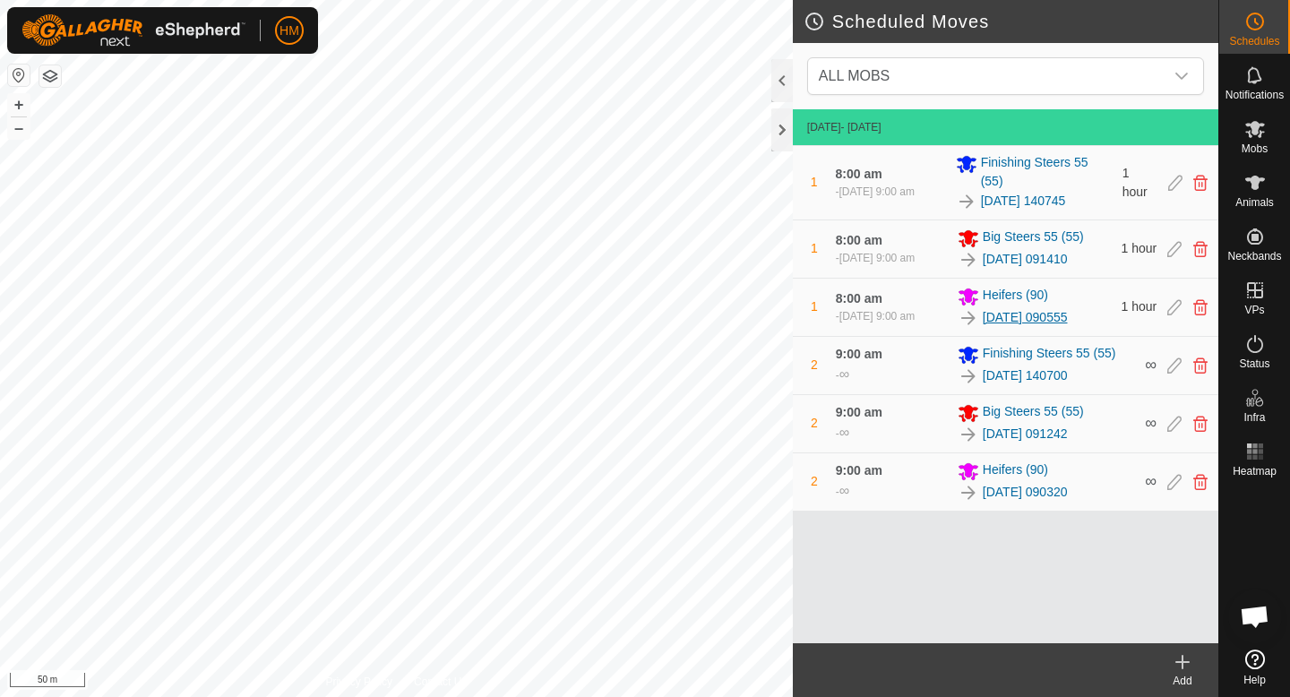
click at [1003, 315] on link "[DATE] 090555" at bounding box center [1025, 317] width 85 height 19
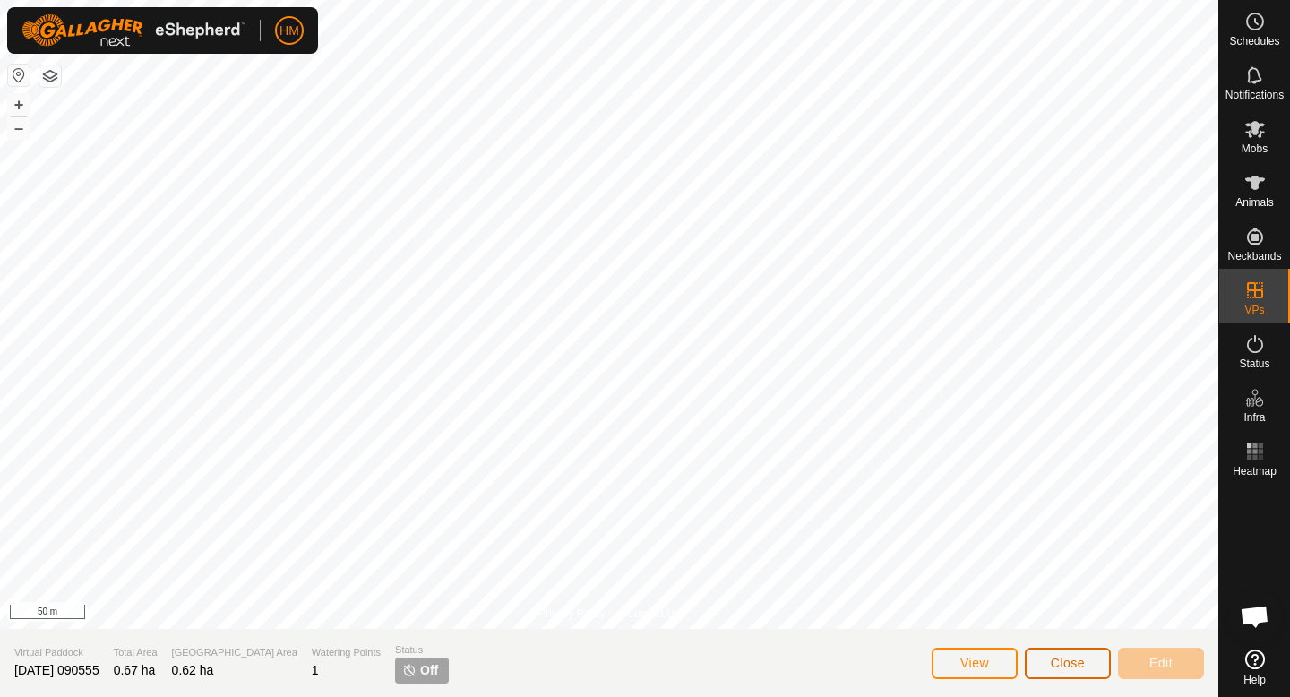
click at [1090, 676] on button "Close" at bounding box center [1068, 663] width 86 height 31
